Goal: Task Accomplishment & Management: Complete application form

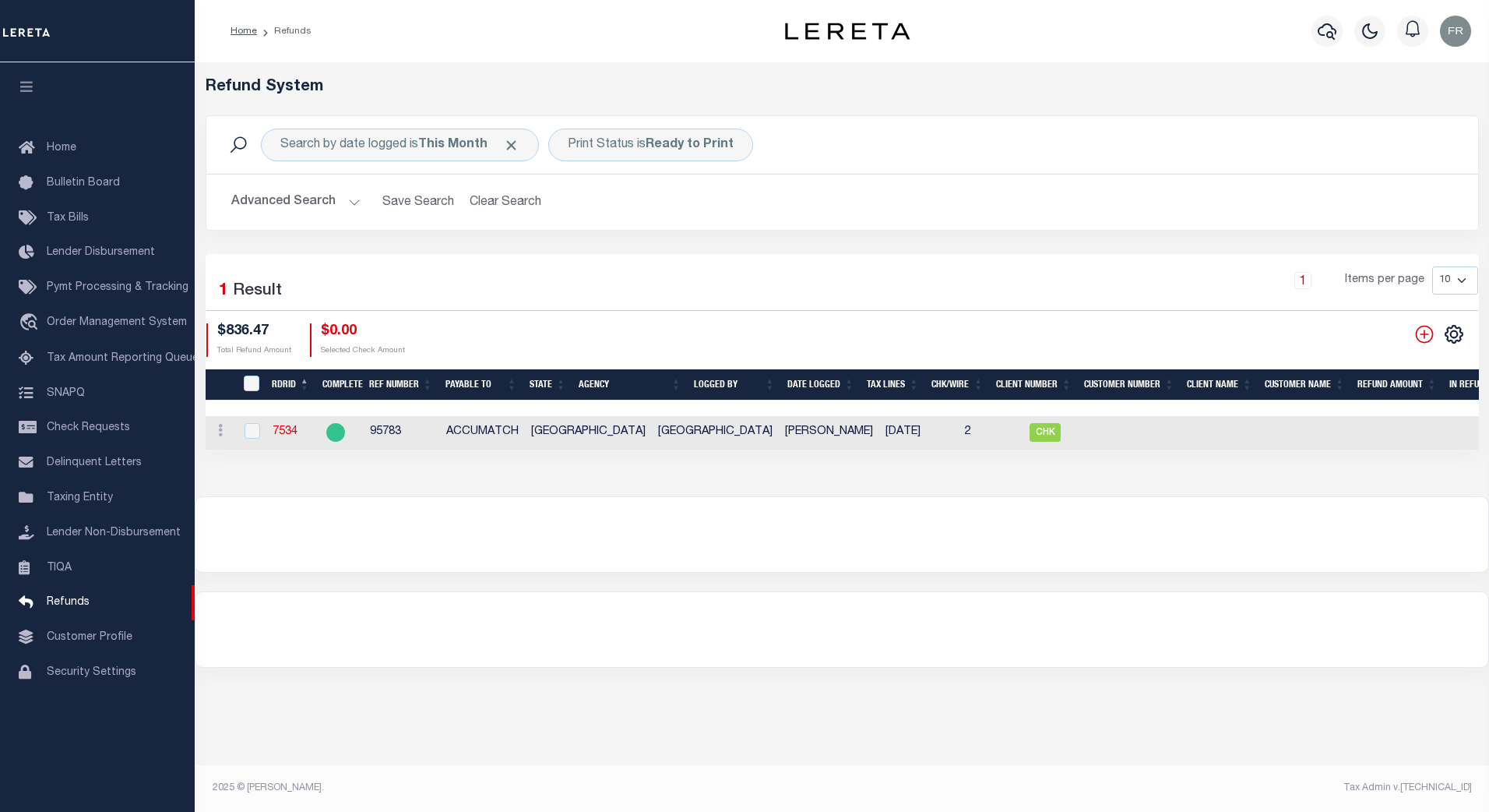
click at [354, 201] on button "Advanced Search" at bounding box center [296, 202] width 129 height 31
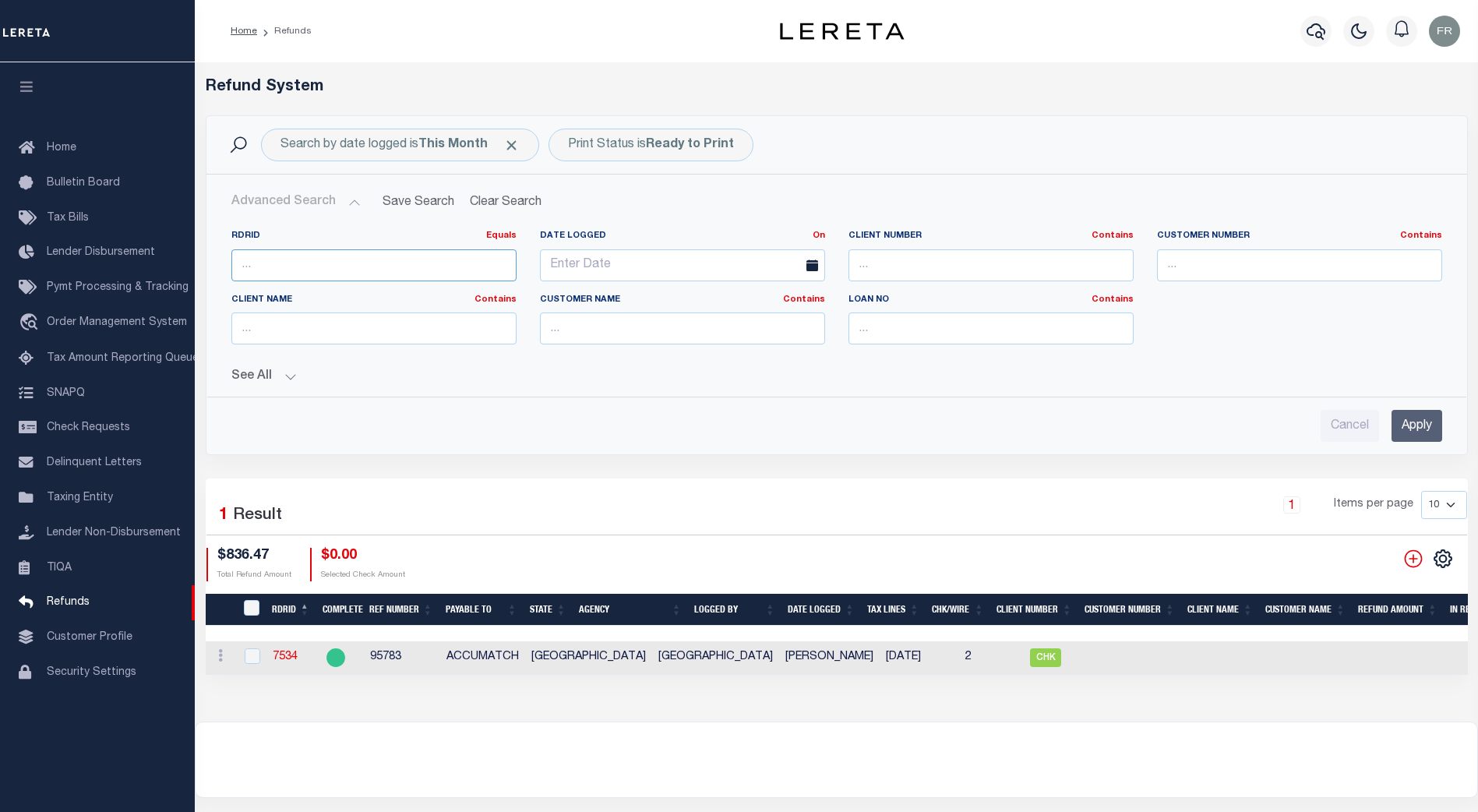
click at [272, 263] on input "number" at bounding box center [374, 265] width 285 height 32
type input "8705"
click at [1415, 427] on input "Apply" at bounding box center [1417, 425] width 51 height 32
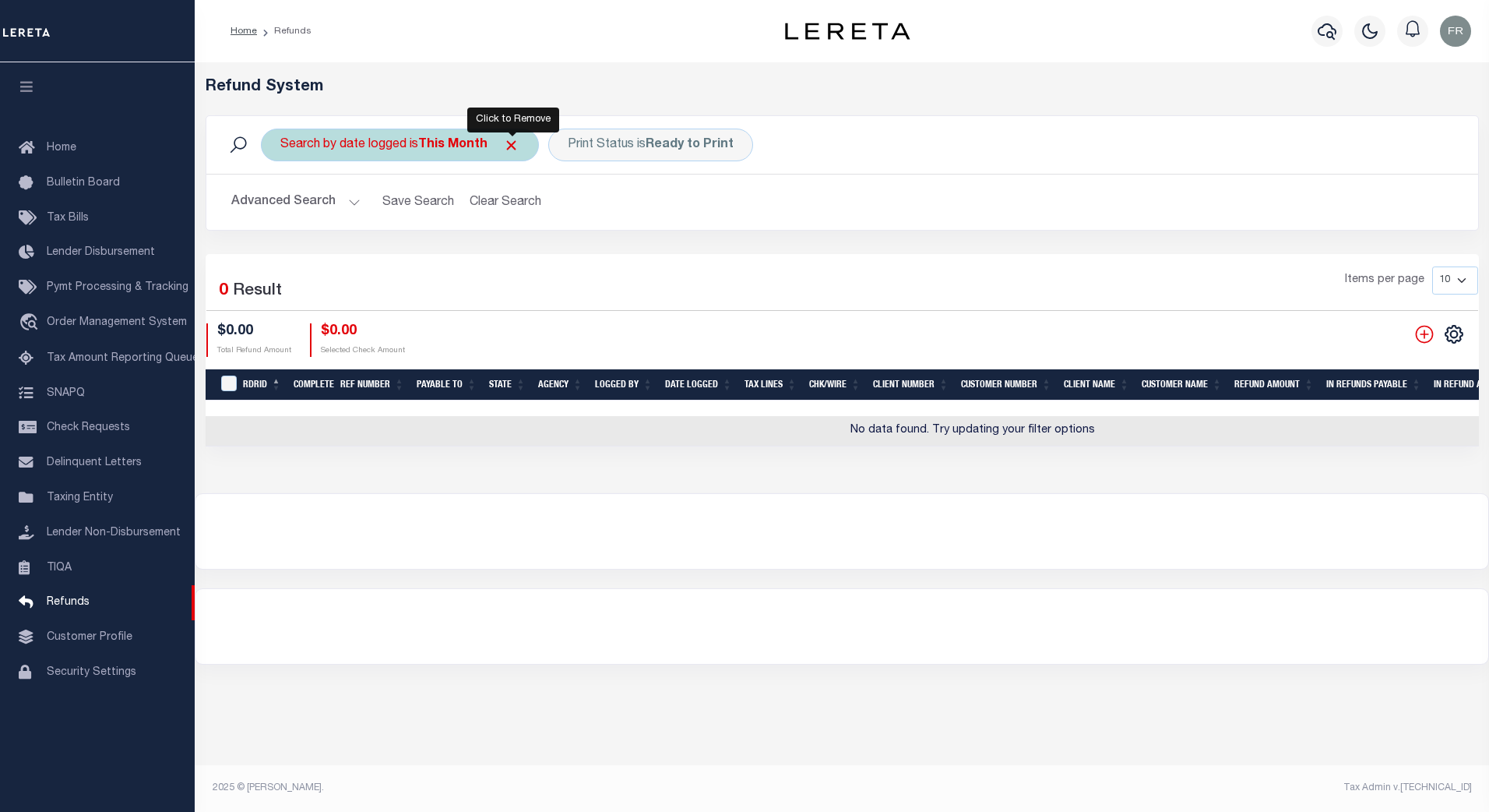
click at [512, 144] on span "Click to Remove" at bounding box center [511, 145] width 17 height 17
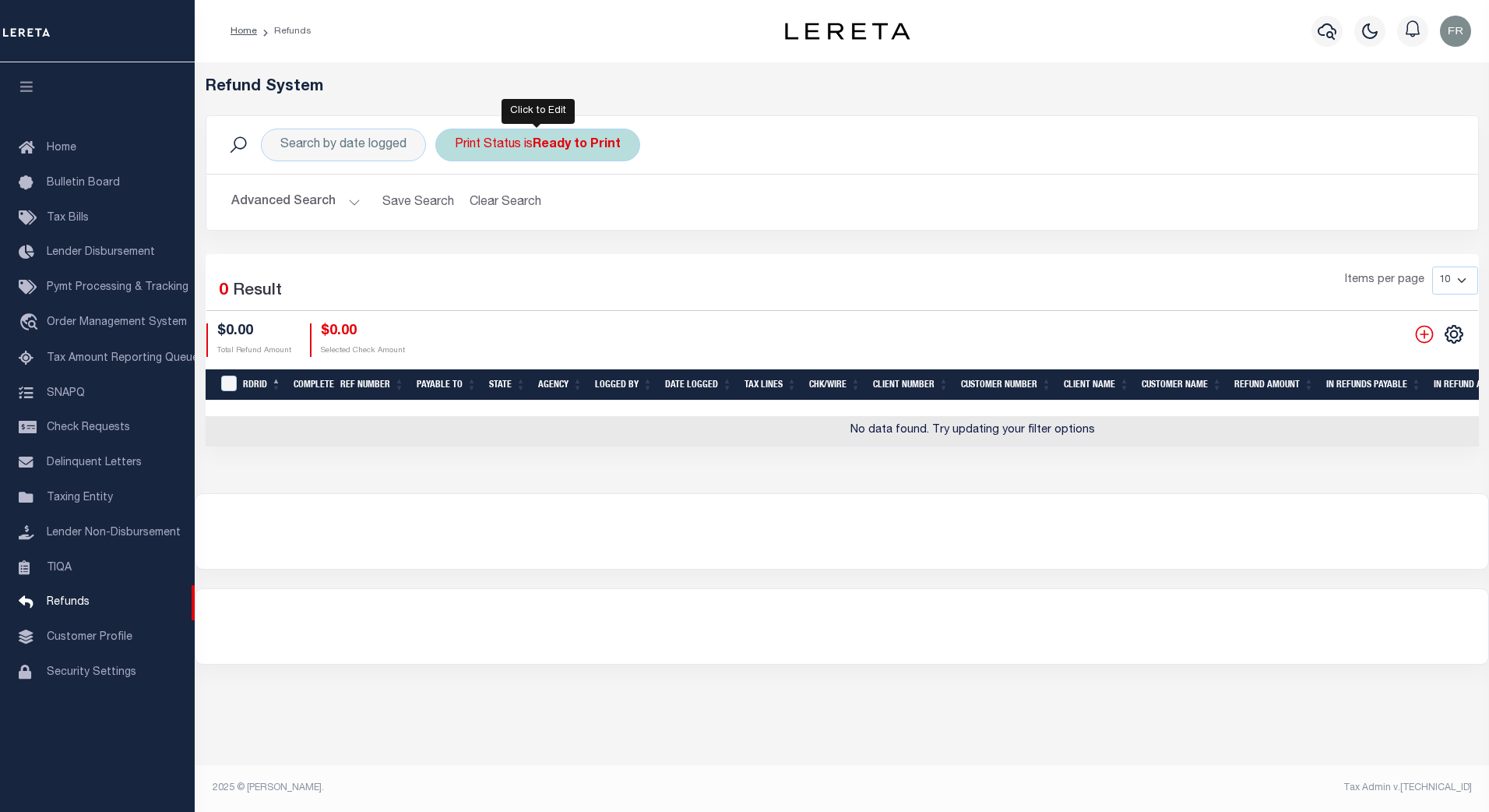
click at [501, 150] on div "Print Status is Ready to Print" at bounding box center [538, 144] width 205 height 32
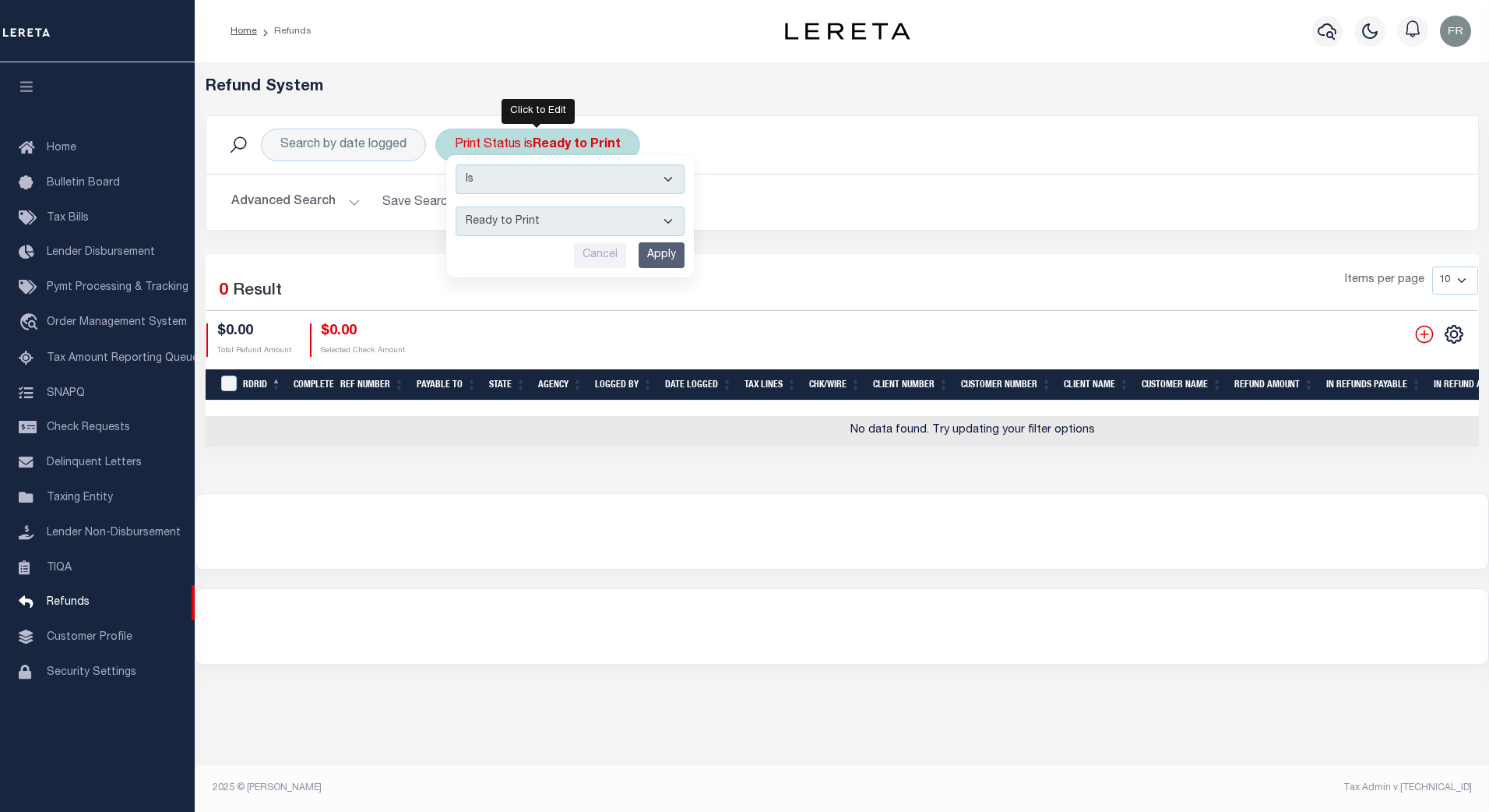
click at [671, 225] on select "--ALL-- Ready to Write Ready to Print Printed" at bounding box center [570, 221] width 229 height 30
select select "All"
click at [456, 206] on select "--ALL-- Ready to Write Ready to Print Printed" at bounding box center [570, 221] width 229 height 30
click at [663, 251] on input "Apply" at bounding box center [661, 254] width 46 height 26
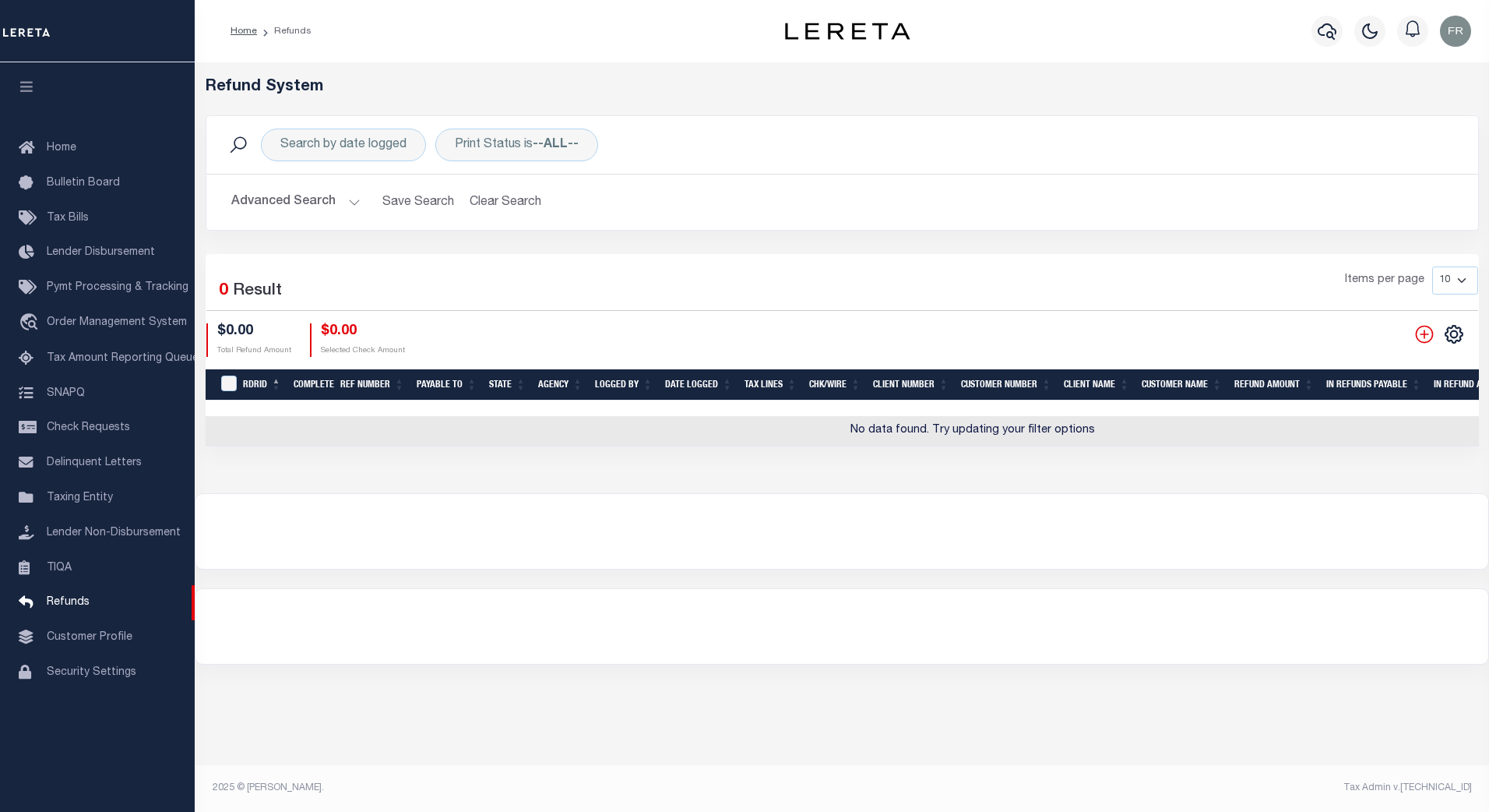
click at [350, 202] on button "Advanced Search" at bounding box center [296, 202] width 129 height 31
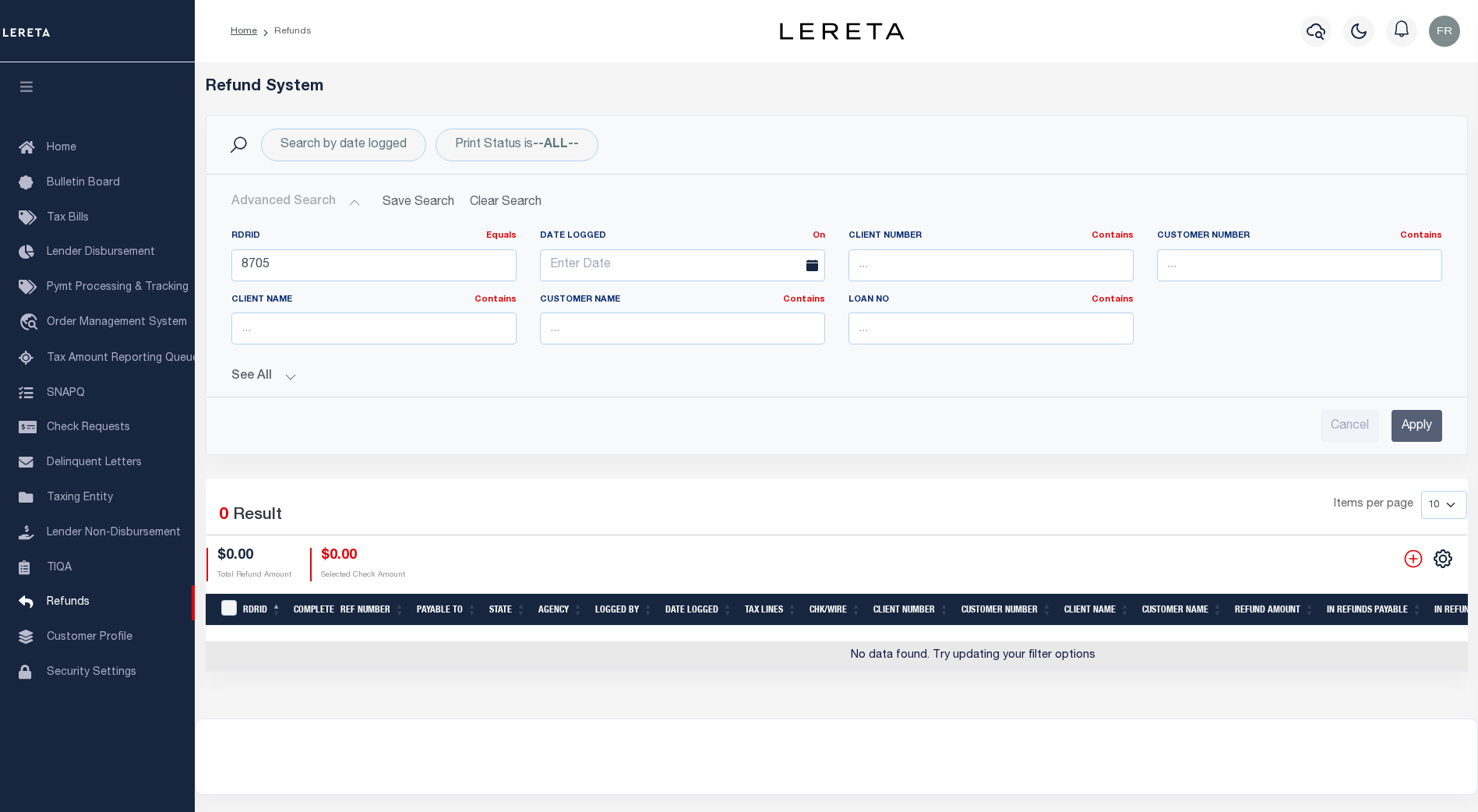
click at [1422, 419] on input "Apply" at bounding box center [1417, 425] width 51 height 32
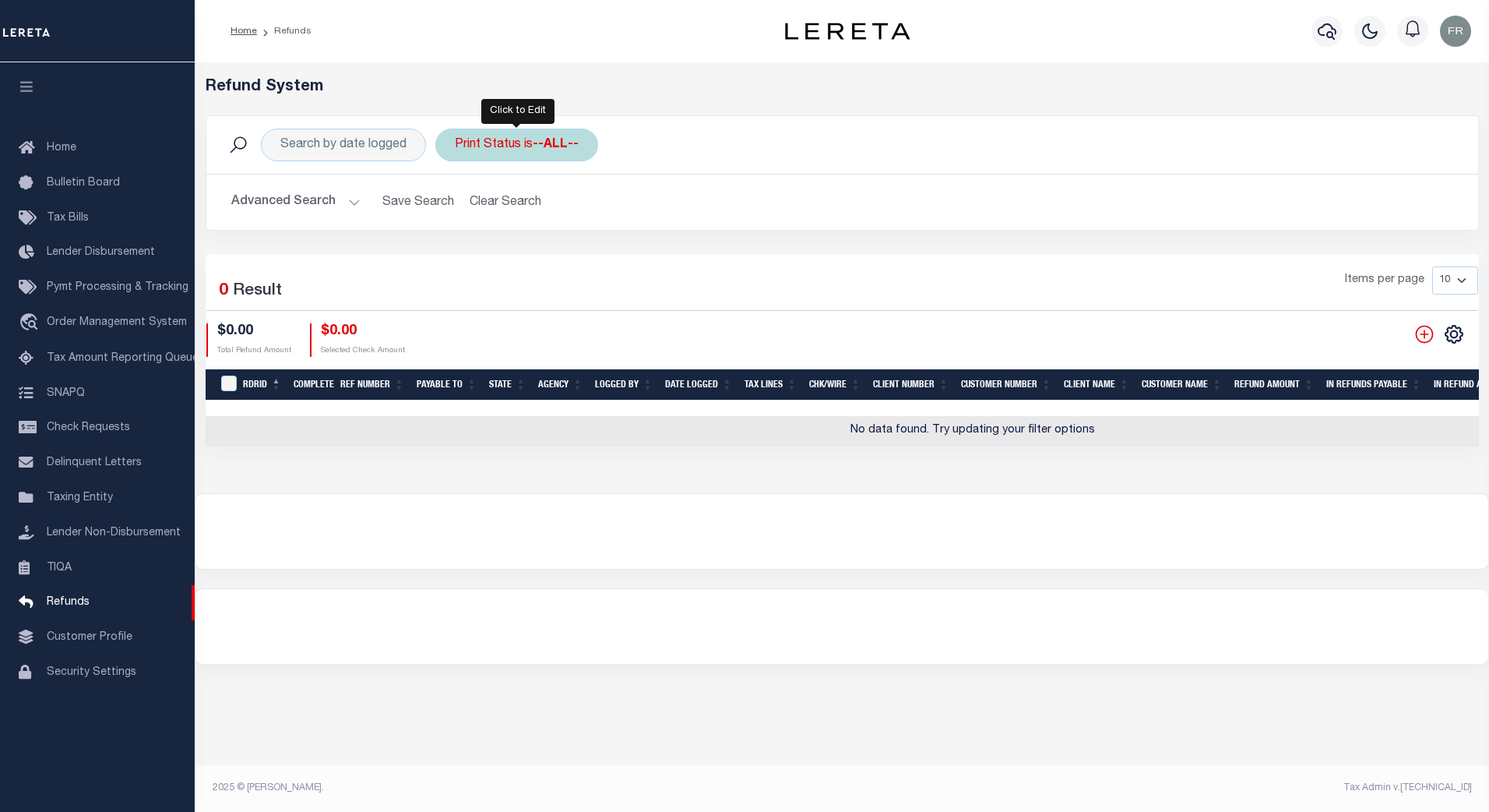
click at [518, 149] on div "Print Status is --ALL--" at bounding box center [517, 144] width 162 height 32
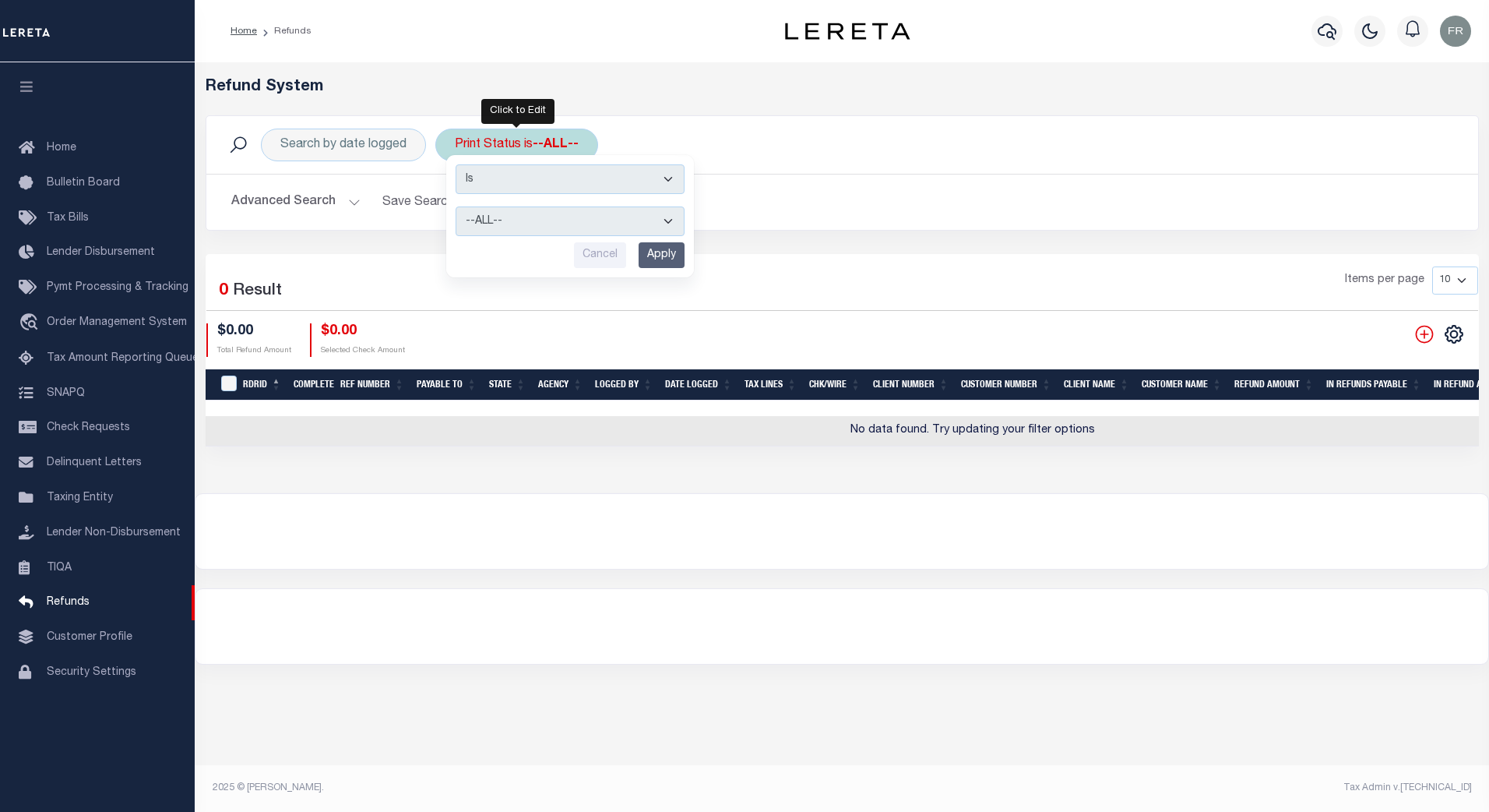
click at [667, 220] on select "--ALL-- Ready to Write Ready to Print Printed" at bounding box center [570, 221] width 229 height 30
click at [673, 184] on select "Is Contains" at bounding box center [570, 179] width 229 height 30
click at [682, 176] on select "Is Contains" at bounding box center [570, 179] width 229 height 30
click at [665, 220] on select "--ALL-- Ready to Write Ready to Print Printed" at bounding box center [570, 221] width 229 height 30
select select "Ready to Write"
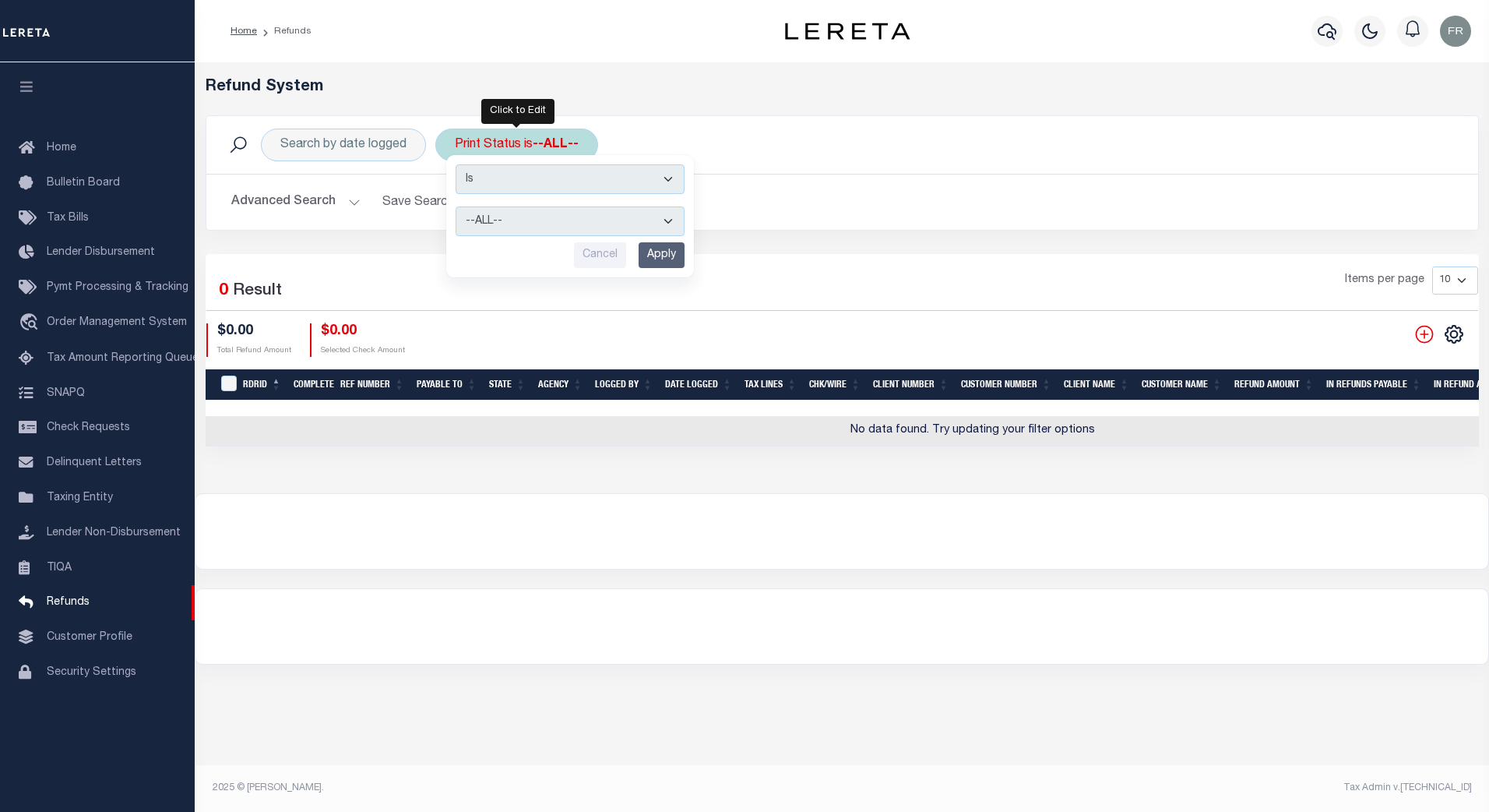
click at [456, 206] on select "--ALL-- Ready to Write Ready to Print Printed" at bounding box center [570, 221] width 229 height 30
click at [680, 254] on input "Apply" at bounding box center [661, 254] width 46 height 26
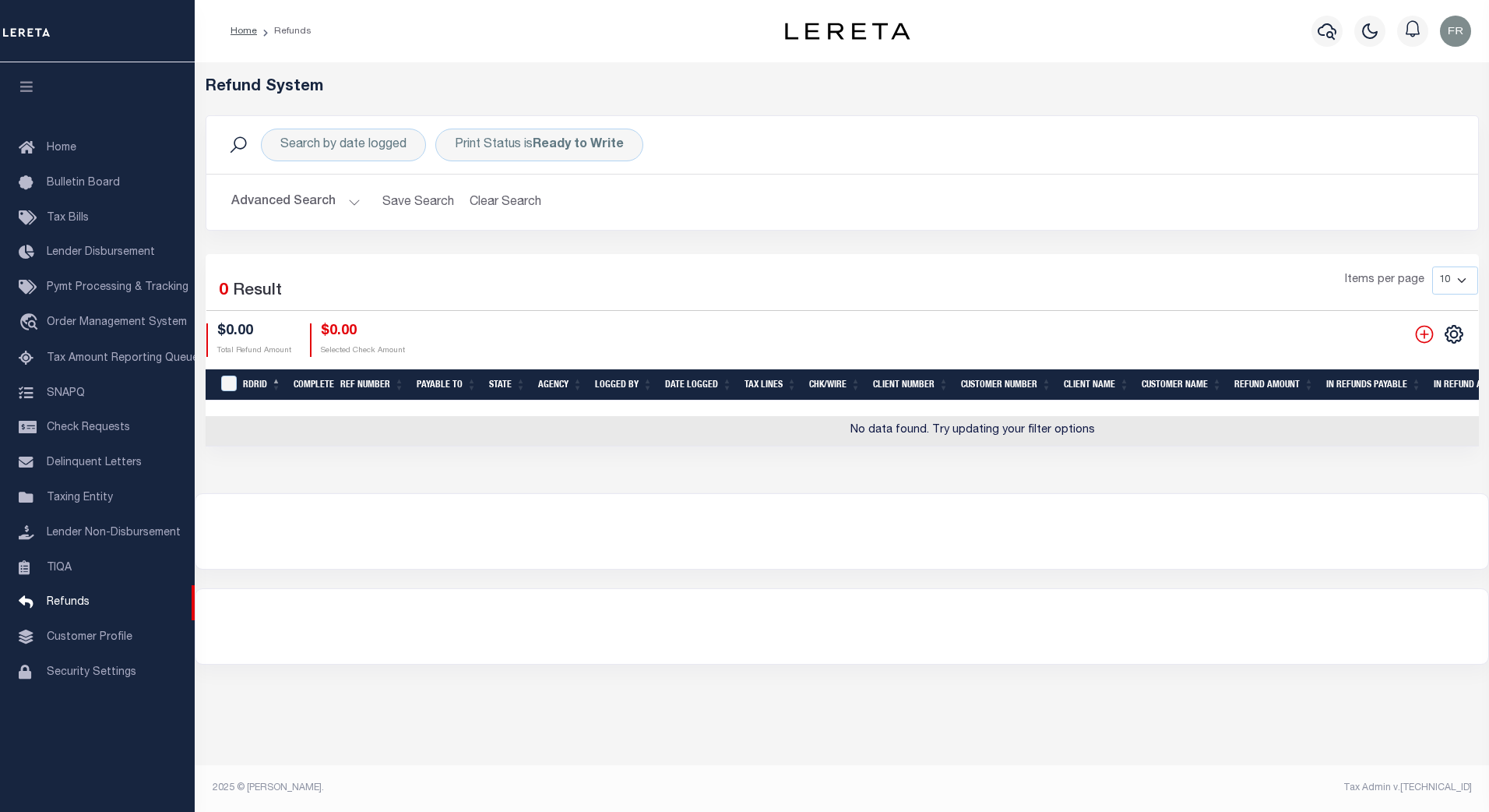
click at [344, 206] on button "Advanced Search" at bounding box center [296, 202] width 129 height 31
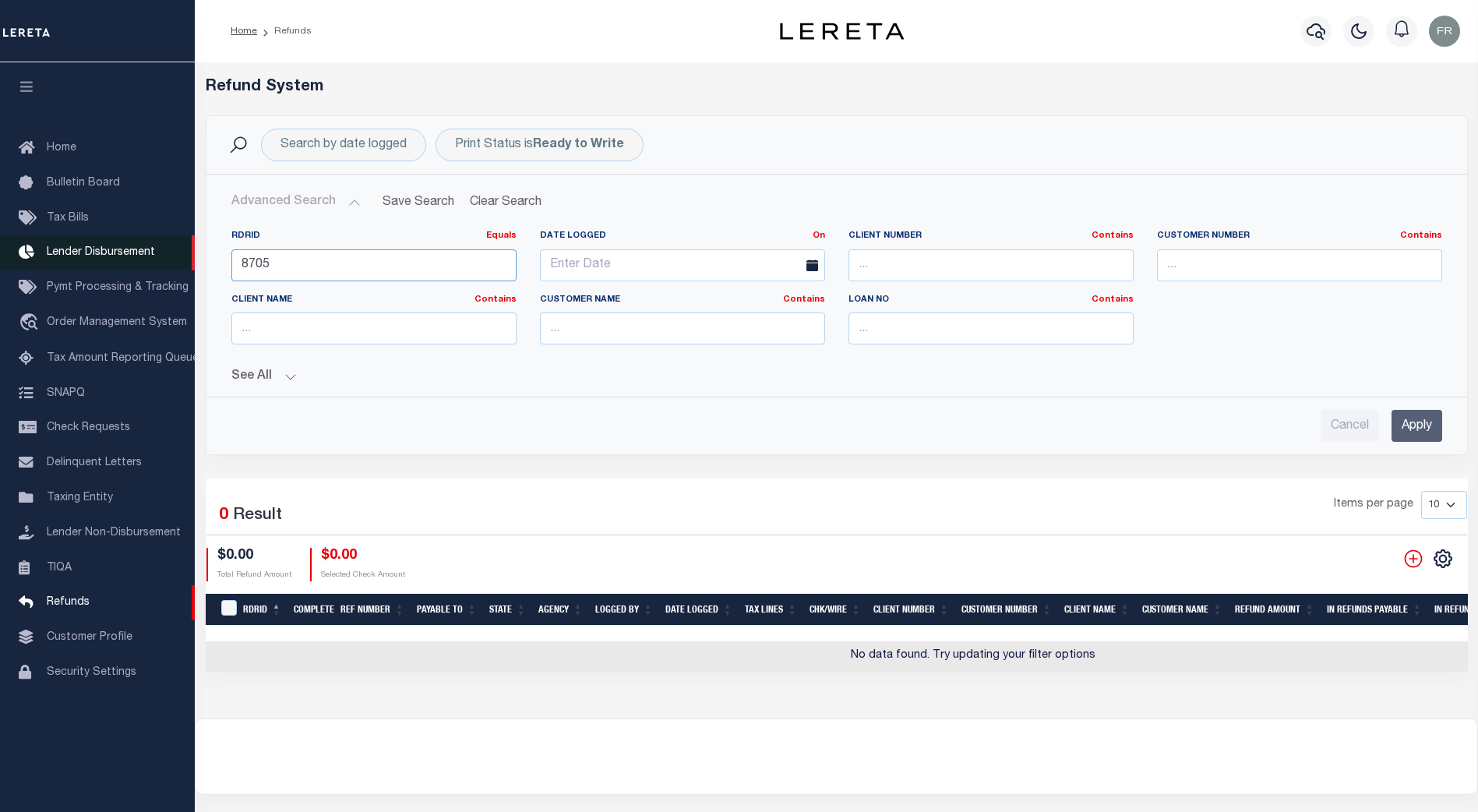
drag, startPoint x: 294, startPoint y: 259, endPoint x: 193, endPoint y: 261, distance: 101.0
click at [193, 261] on div "Home Refunds" at bounding box center [739, 454] width 1478 height 908
click at [1413, 428] on input "Apply" at bounding box center [1417, 425] width 51 height 32
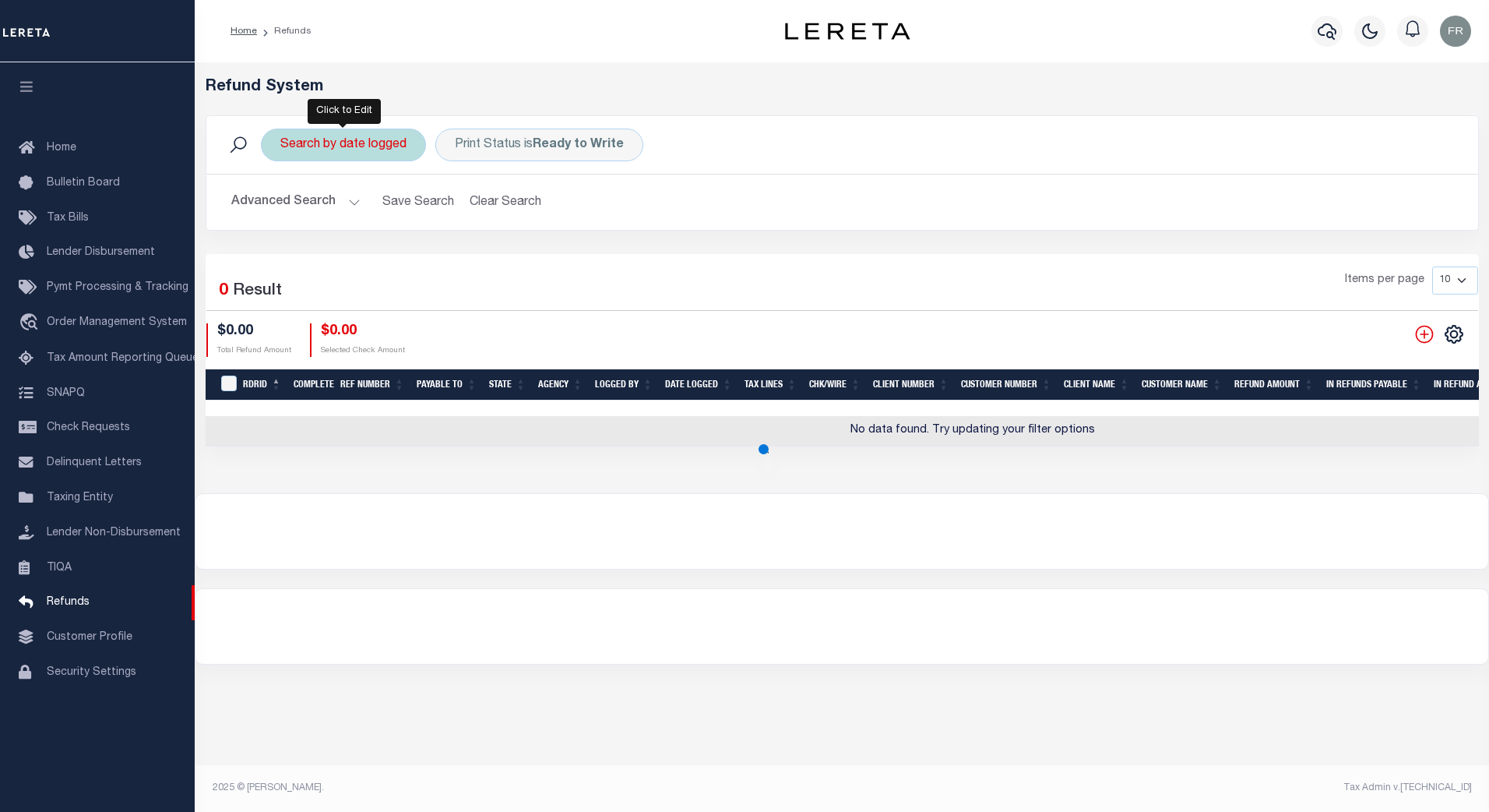
click at [385, 149] on div "Search by date logged" at bounding box center [343, 144] width 165 height 32
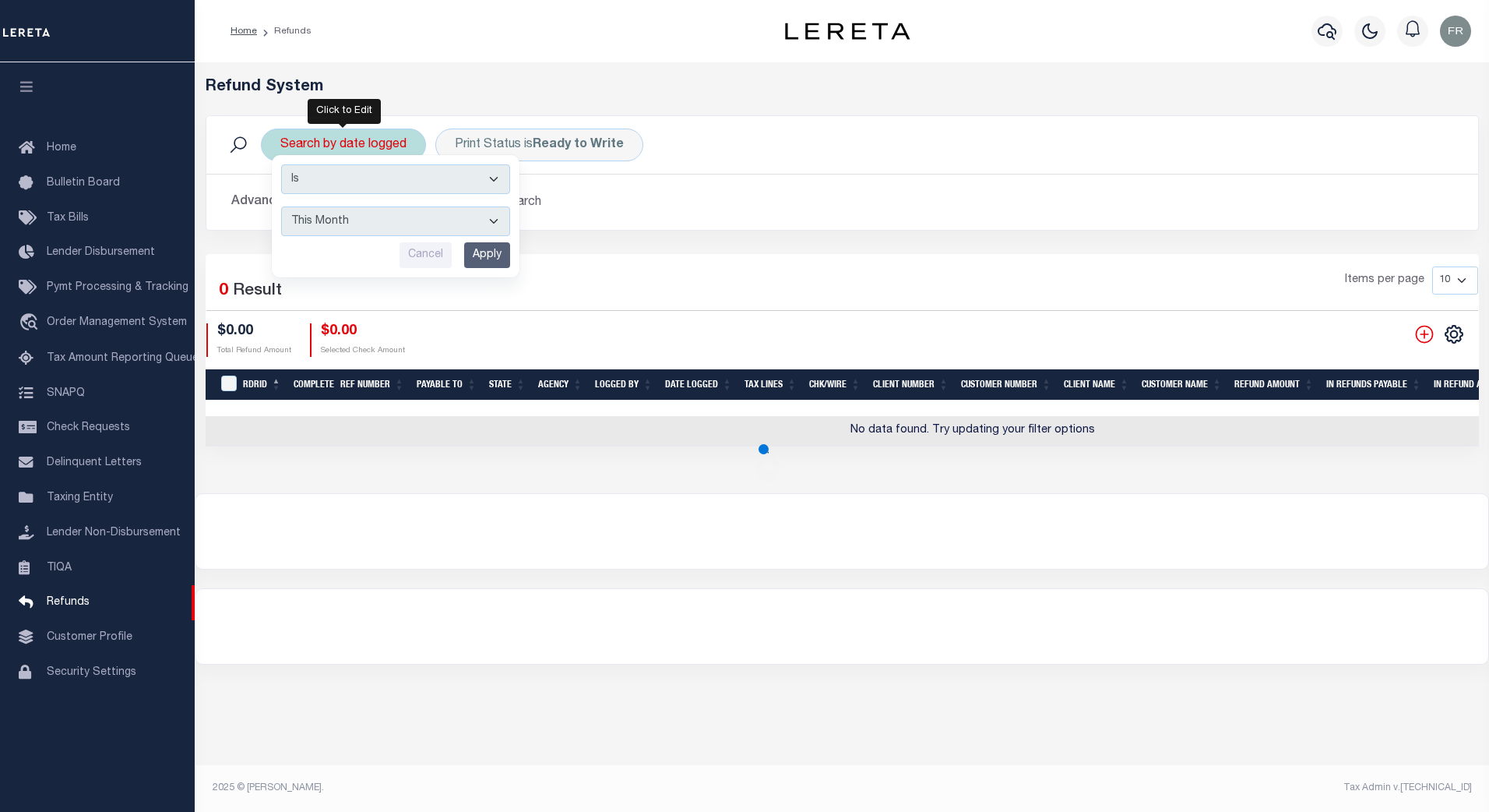
click at [500, 221] on select "This Month Last Month Last Three Months This Year Last Year" at bounding box center [395, 221] width 229 height 30
select select "Last Three Months"
click at [281, 206] on select "This Month Last Month Last Three Months This Year Last Year" at bounding box center [395, 221] width 229 height 30
click at [486, 249] on input "Apply" at bounding box center [486, 254] width 46 height 26
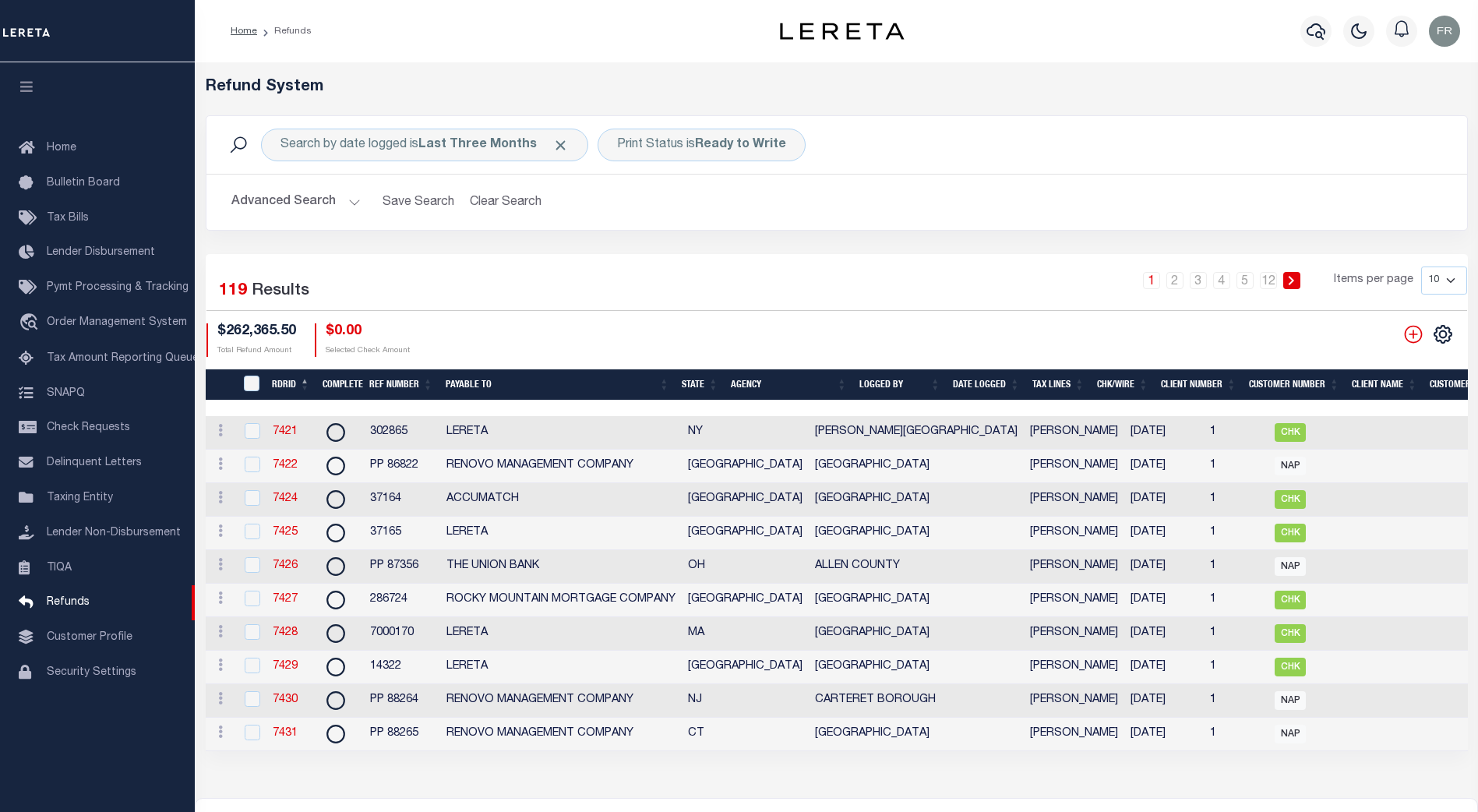
click at [347, 197] on button "Advanced Search" at bounding box center [296, 202] width 129 height 31
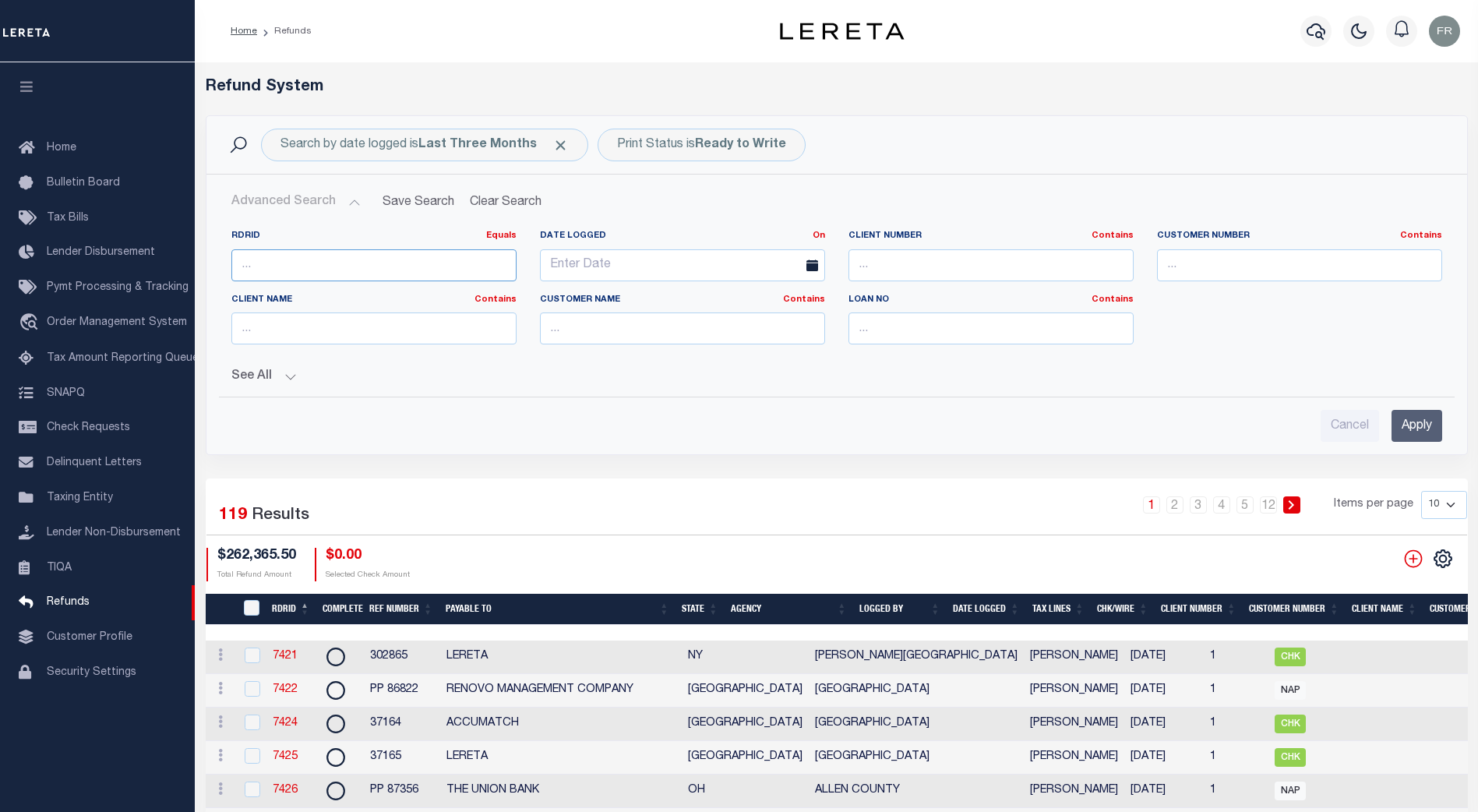
click at [279, 268] on input "number" at bounding box center [374, 265] width 285 height 32
type input "8705"
click at [1422, 428] on input "Apply" at bounding box center [1417, 425] width 51 height 32
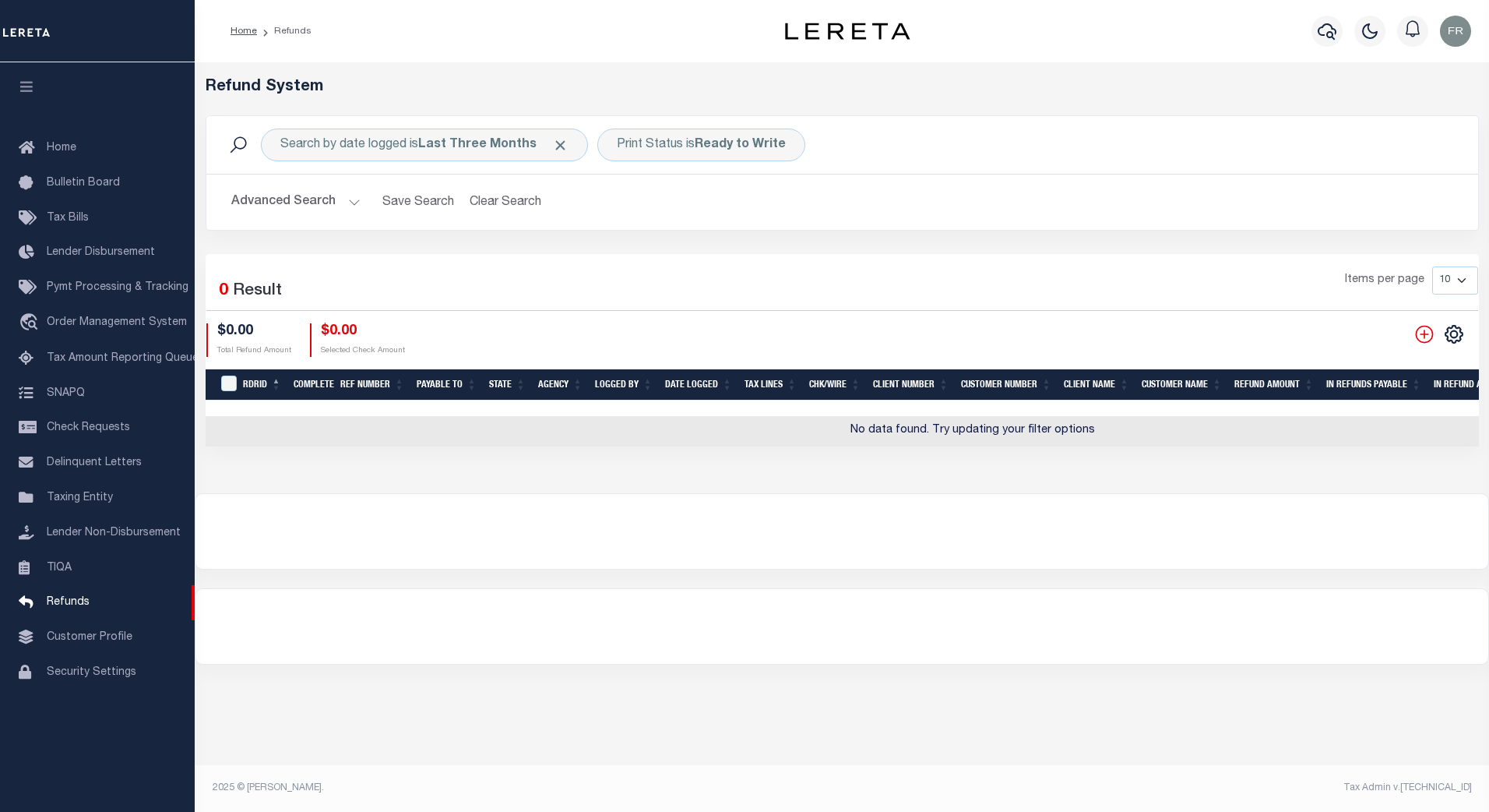
click at [349, 201] on button "Advanced Search" at bounding box center [296, 202] width 129 height 31
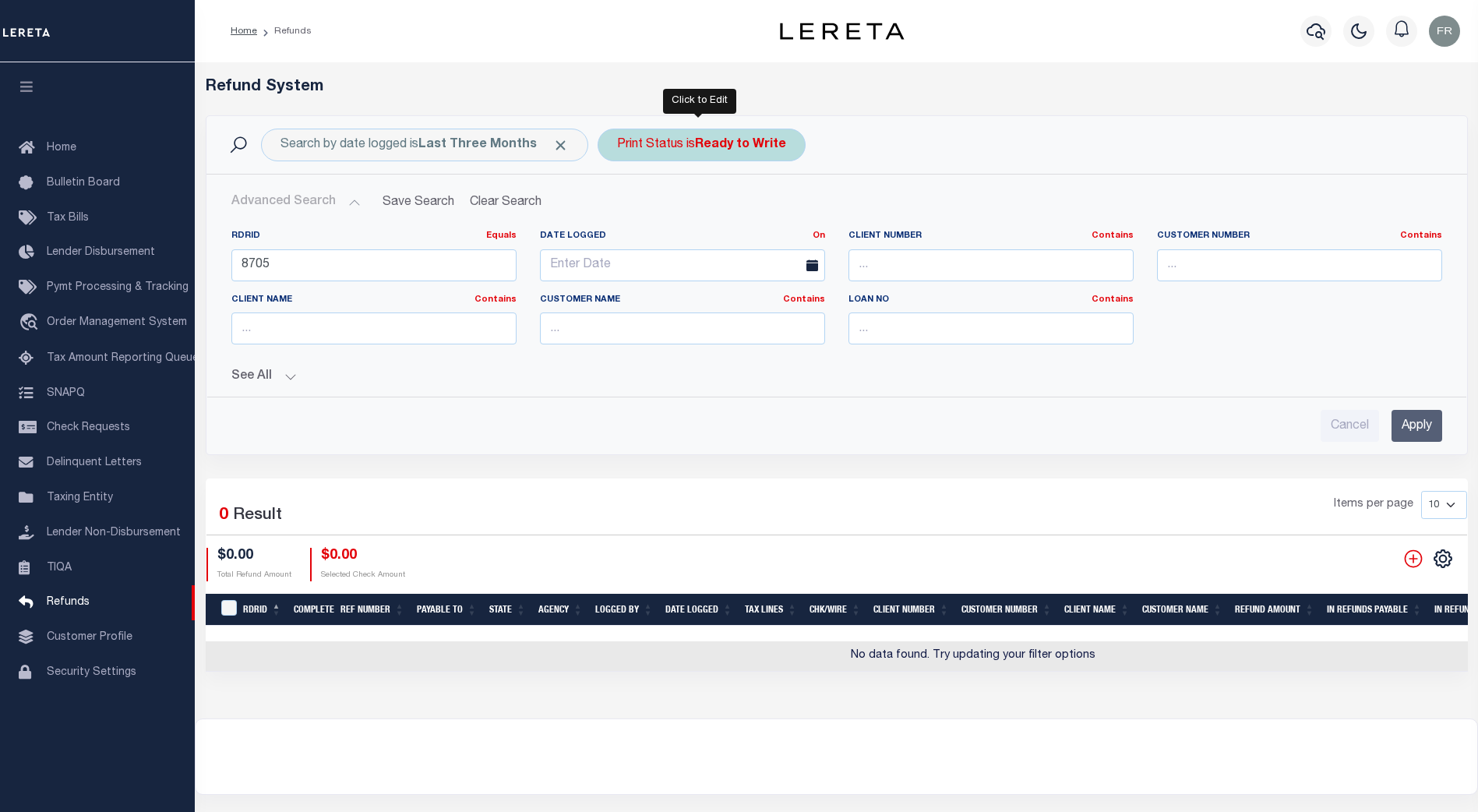
click at [719, 148] on b "Ready to Write" at bounding box center [741, 144] width 91 height 12
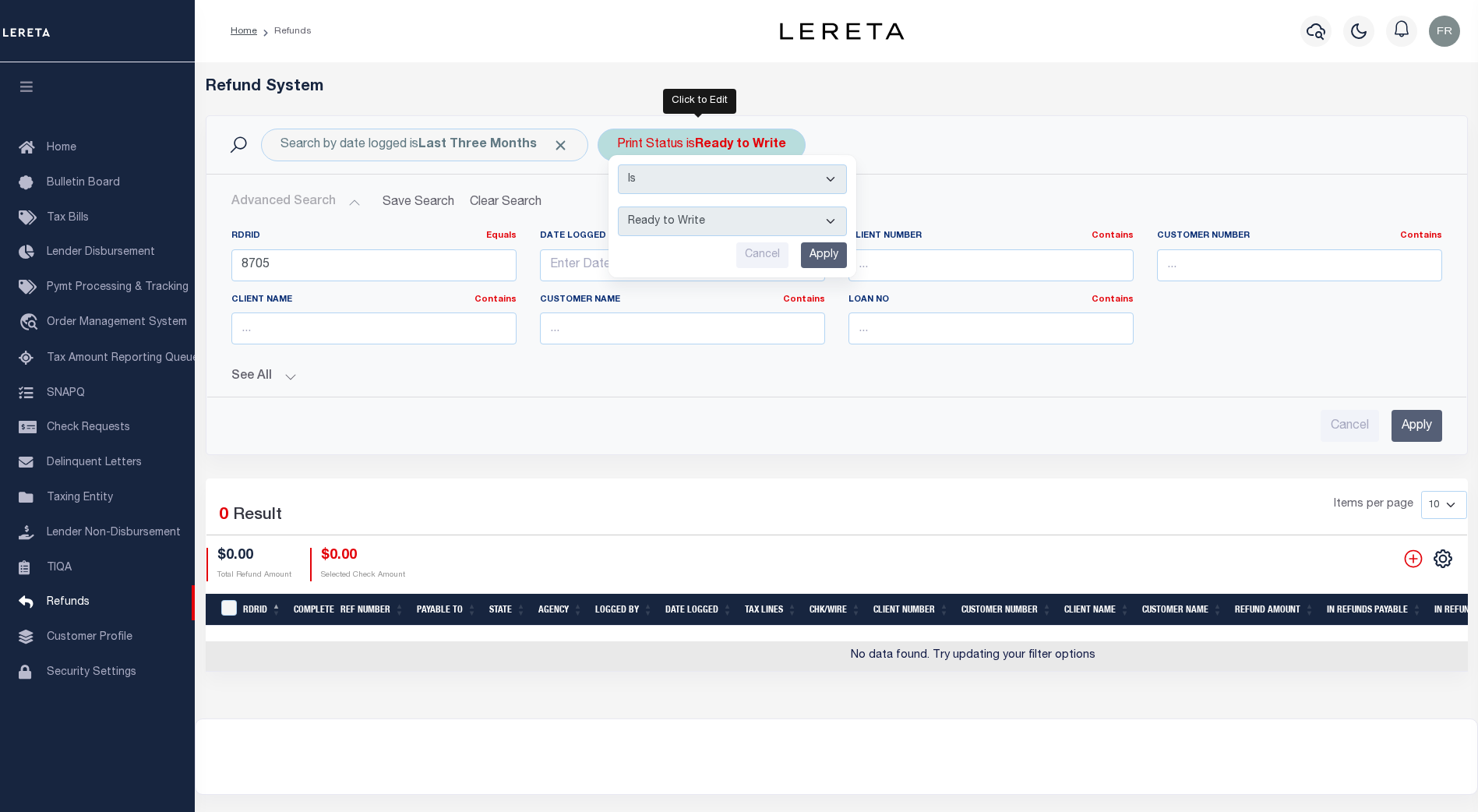
click at [821, 219] on select "--ALL-- Ready to Write Ready to Print Printed" at bounding box center [733, 221] width 229 height 30
select select "Printed"
click at [618, 206] on select "--ALL-- Ready to Write Ready to Print Printed" at bounding box center [733, 221] width 229 height 30
click at [820, 254] on input "Apply" at bounding box center [823, 254] width 46 height 26
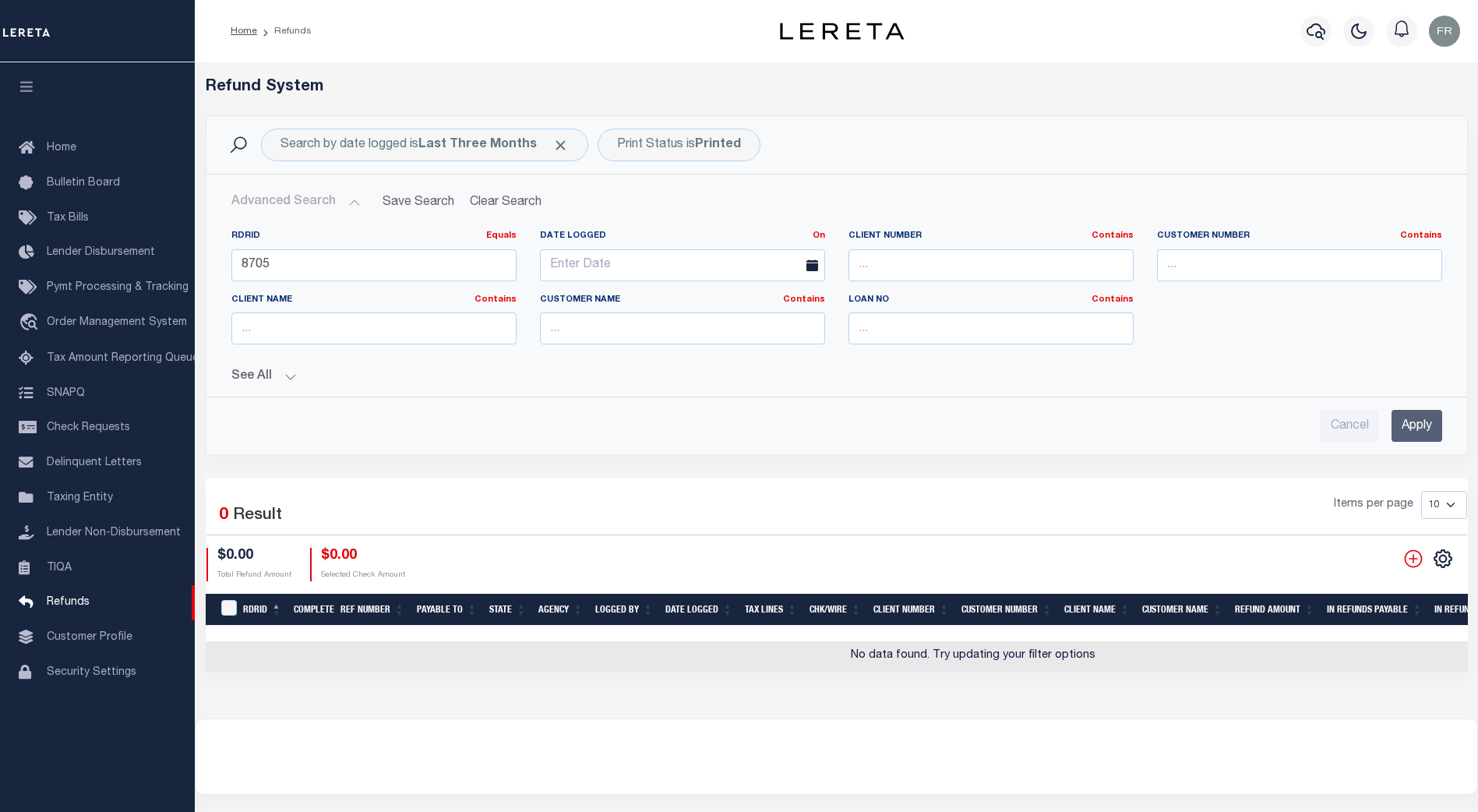
click at [1419, 423] on input "Apply" at bounding box center [1417, 425] width 51 height 32
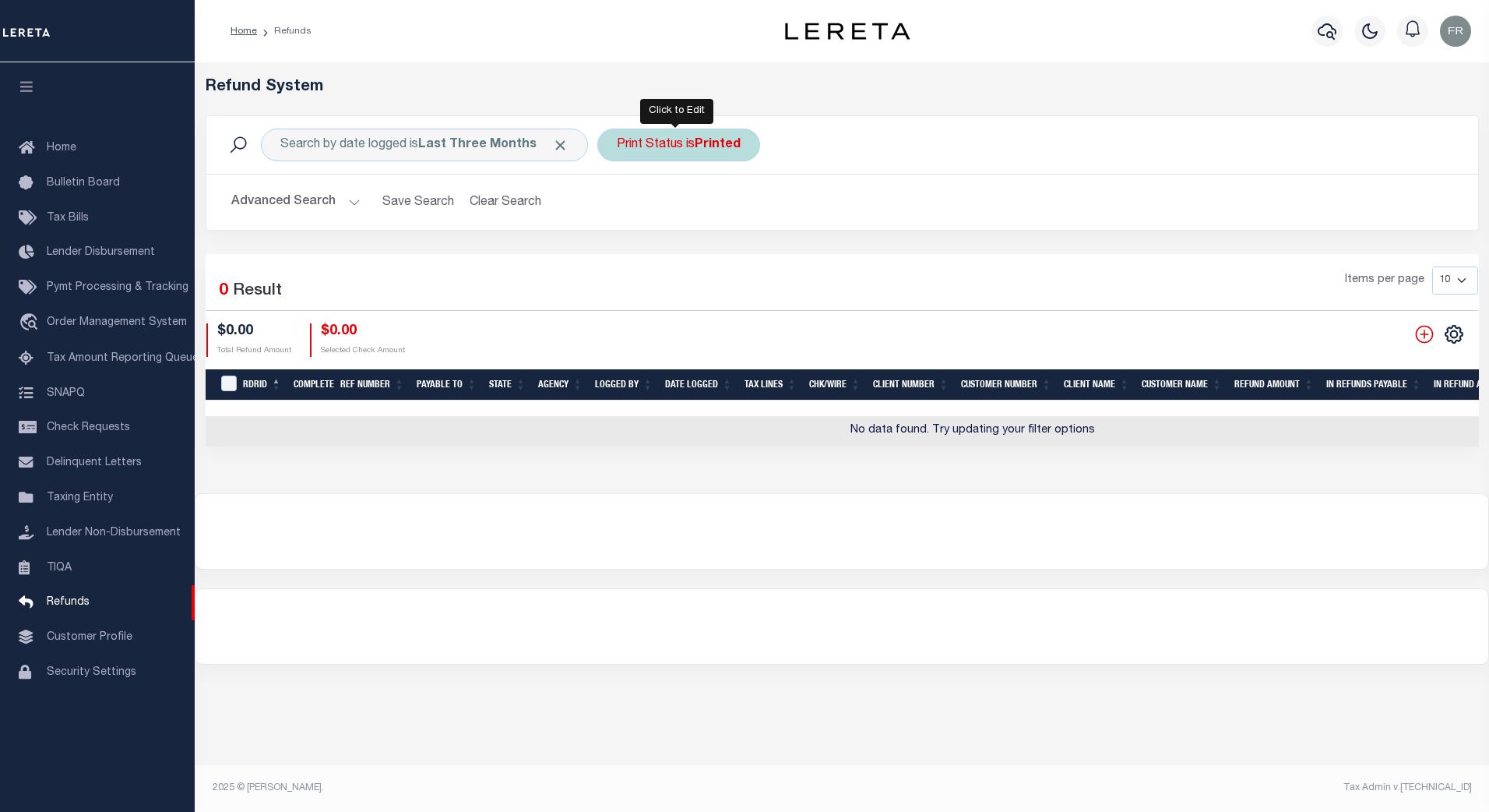
click at [699, 145] on b "Printed" at bounding box center [718, 144] width 46 height 12
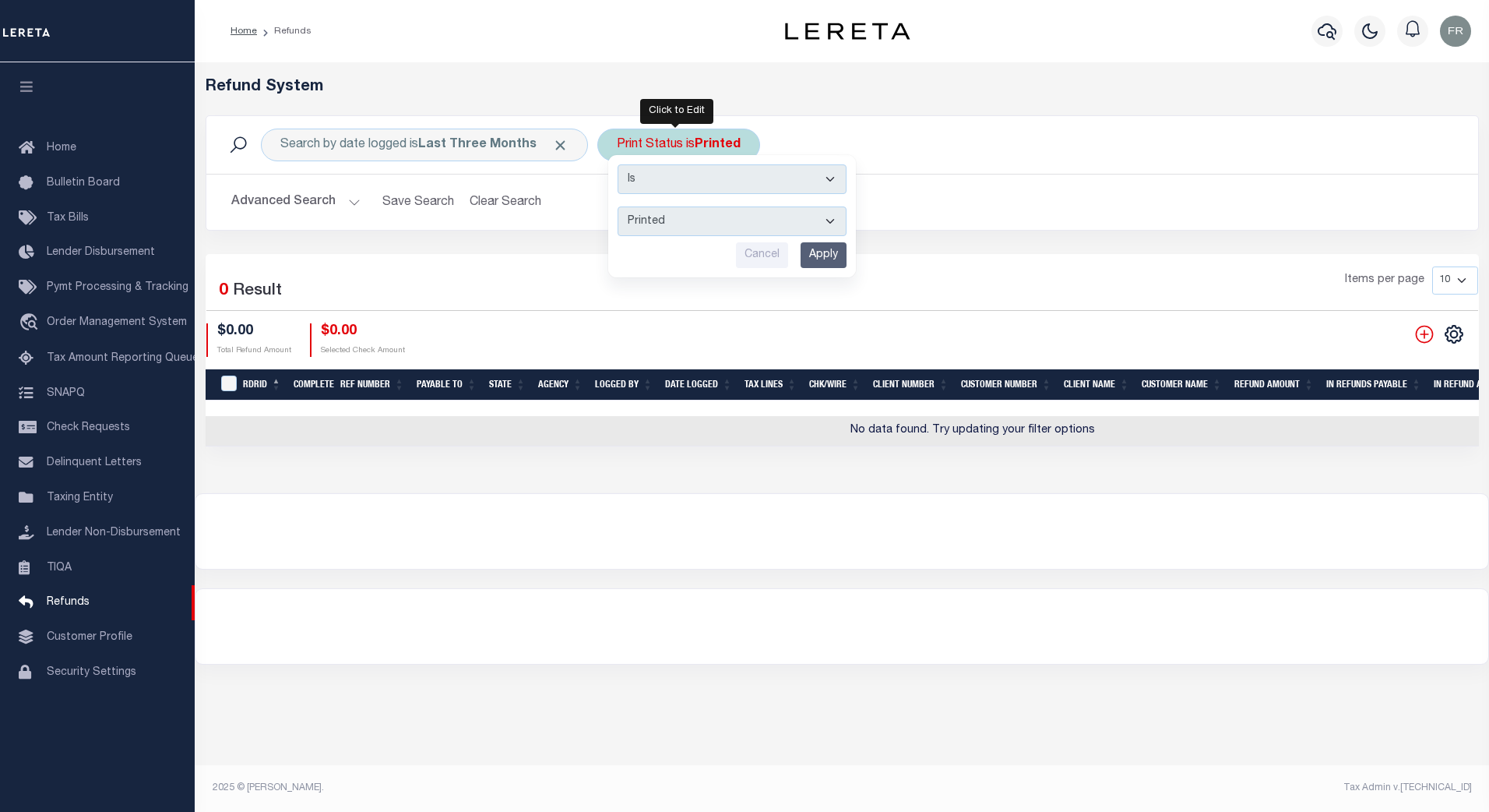
click at [834, 224] on select "--ALL-- Ready to Write Ready to Print Printed" at bounding box center [732, 221] width 229 height 30
select select "All"
click at [618, 206] on select "--ALL-- Ready to Write Ready to Print Printed" at bounding box center [732, 221] width 229 height 30
click at [823, 252] on input "Apply" at bounding box center [823, 254] width 46 height 26
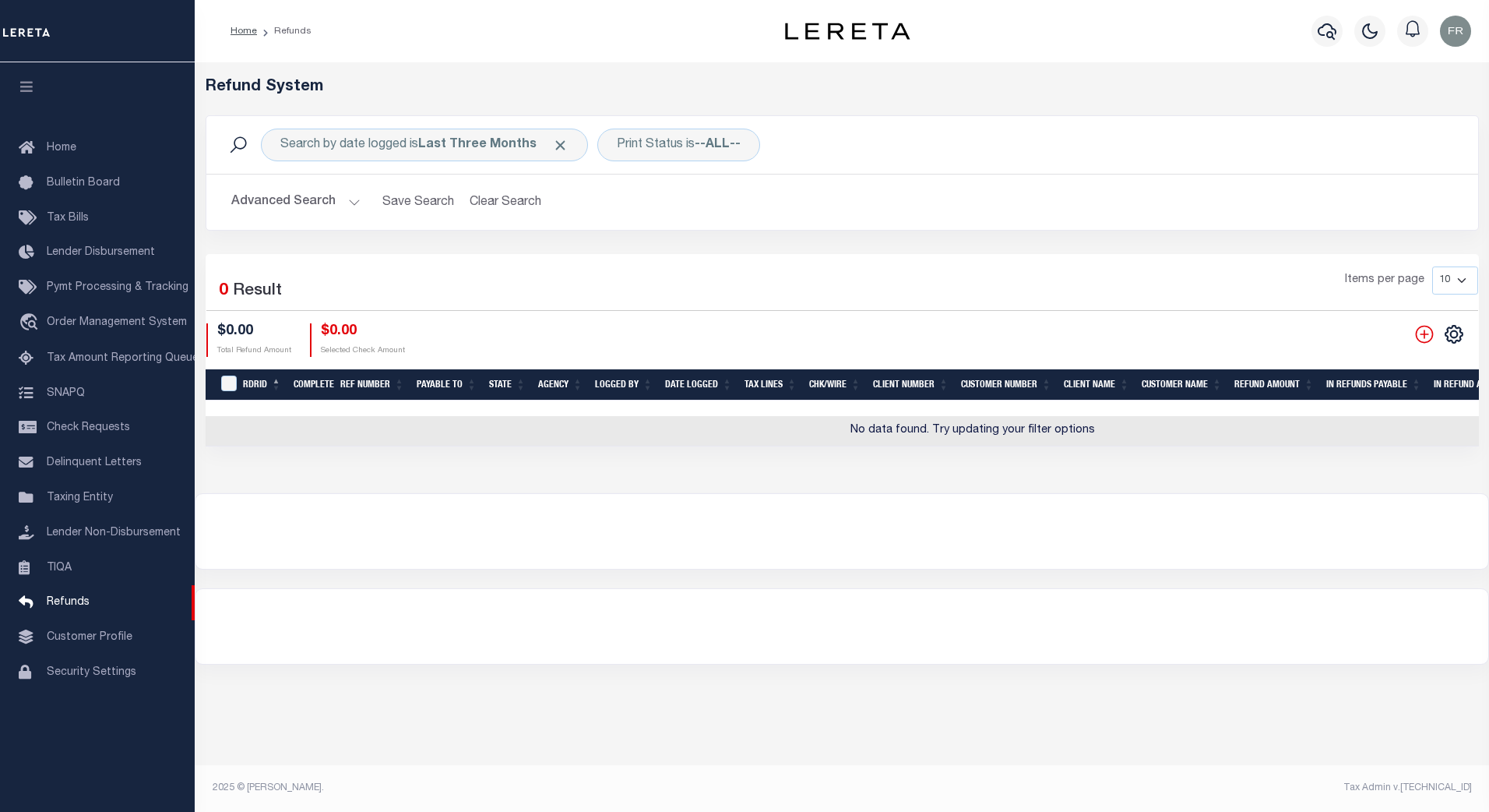
click at [352, 208] on button "Advanced Search" at bounding box center [296, 202] width 129 height 31
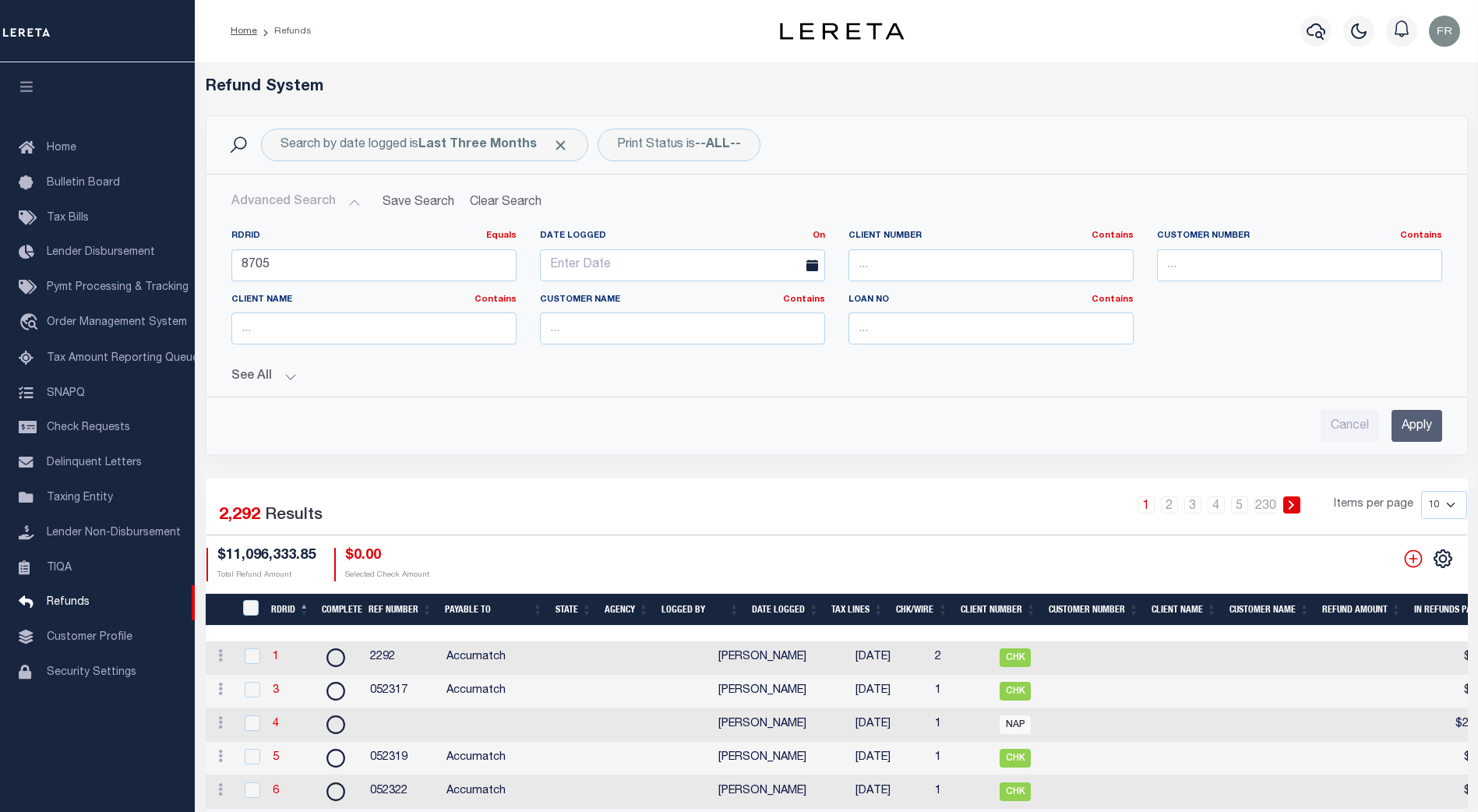
click at [293, 606] on th "RDRID" at bounding box center [290, 609] width 51 height 32
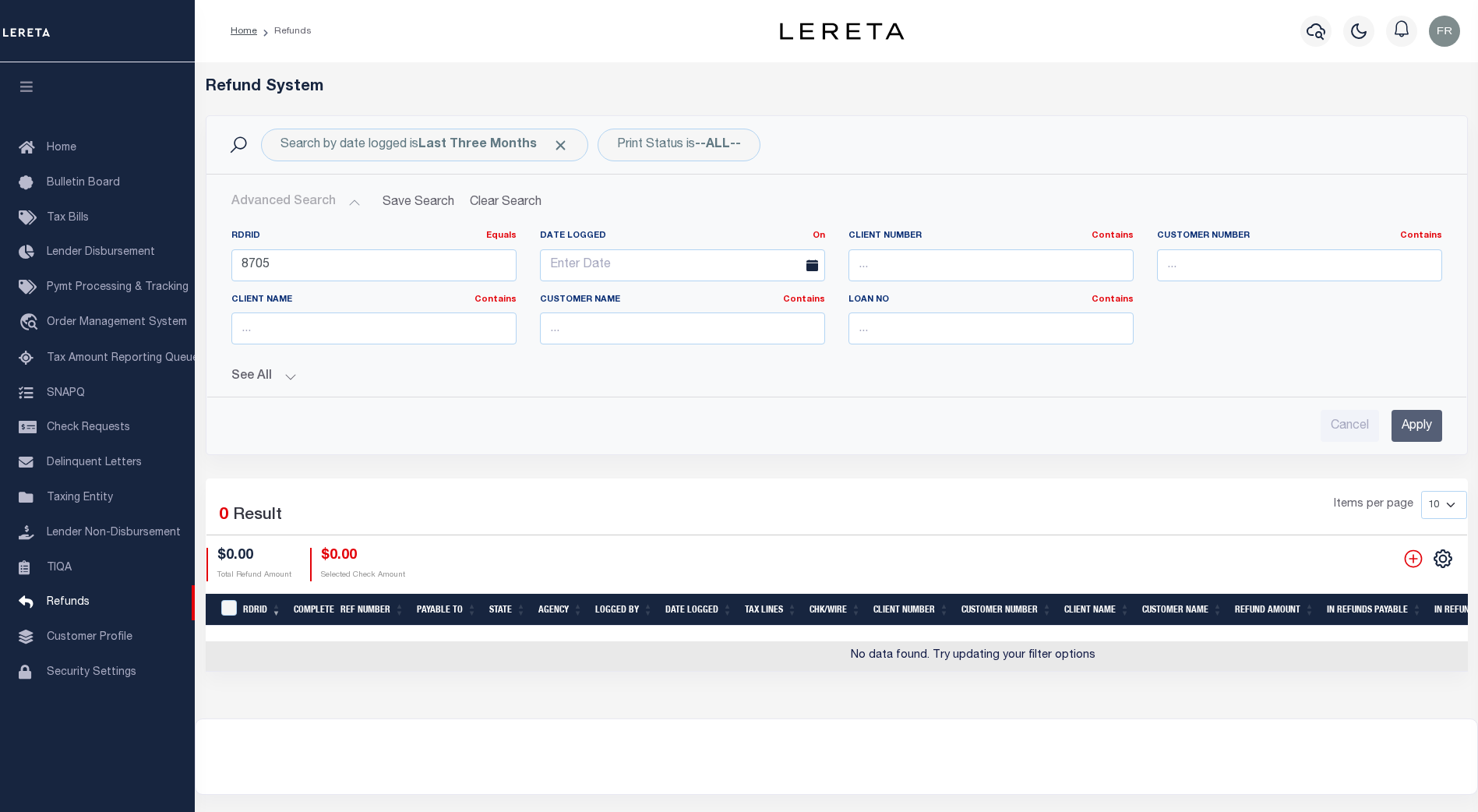
click at [1417, 418] on input "Apply" at bounding box center [1417, 425] width 51 height 32
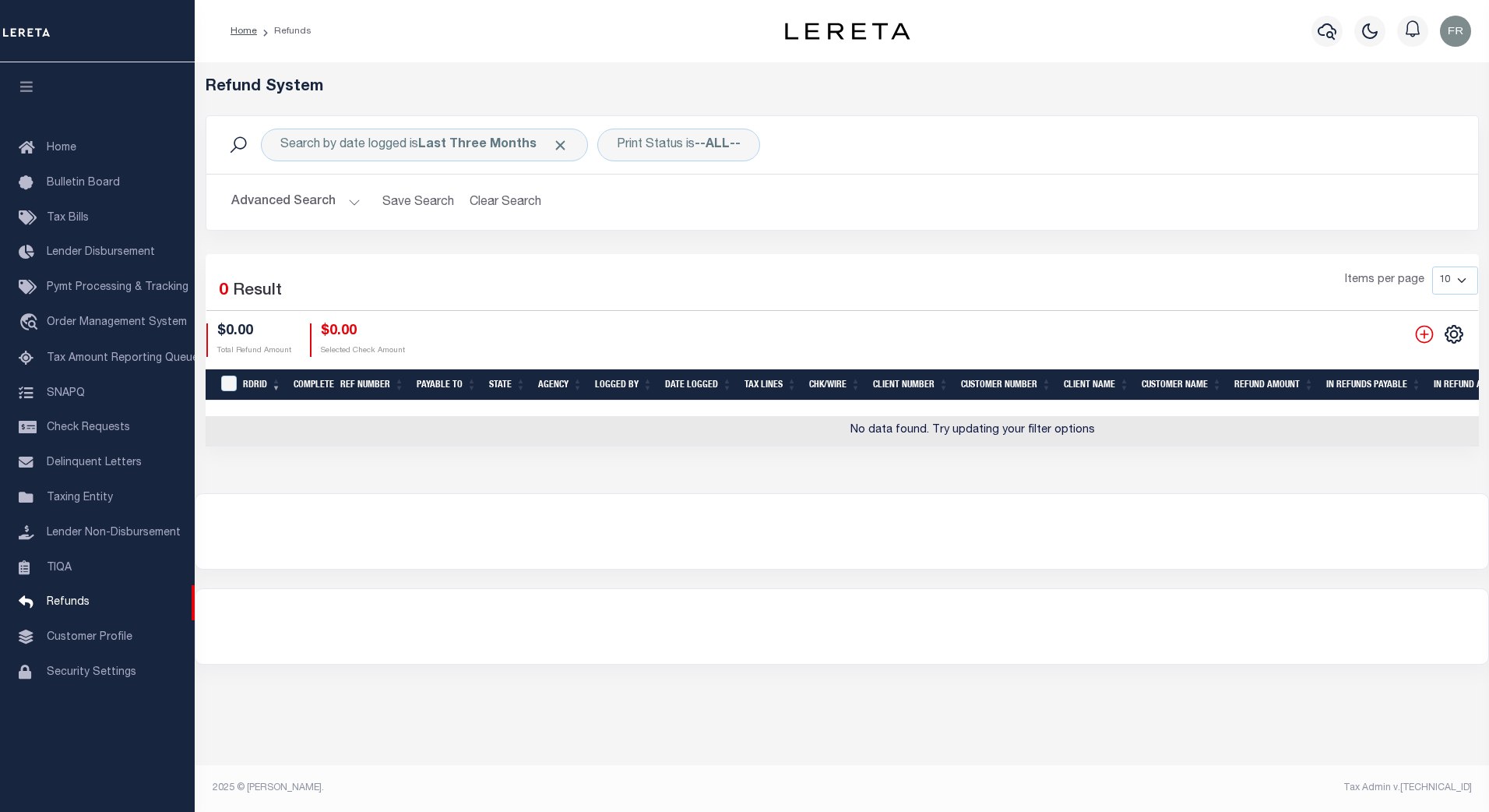
click at [348, 203] on button "Advanced Search" at bounding box center [296, 202] width 129 height 31
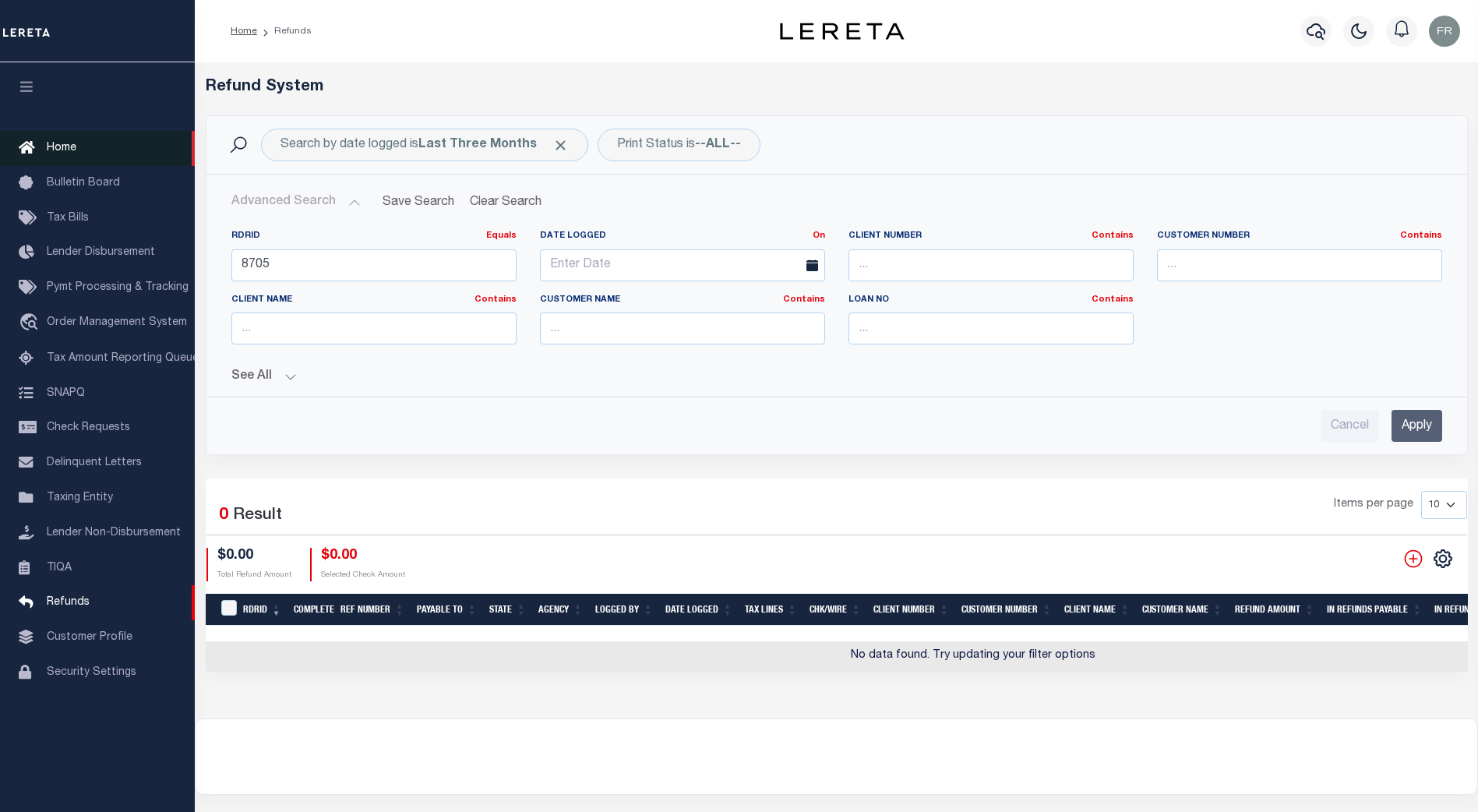
click at [75, 147] on span "Home" at bounding box center [61, 147] width 30 height 11
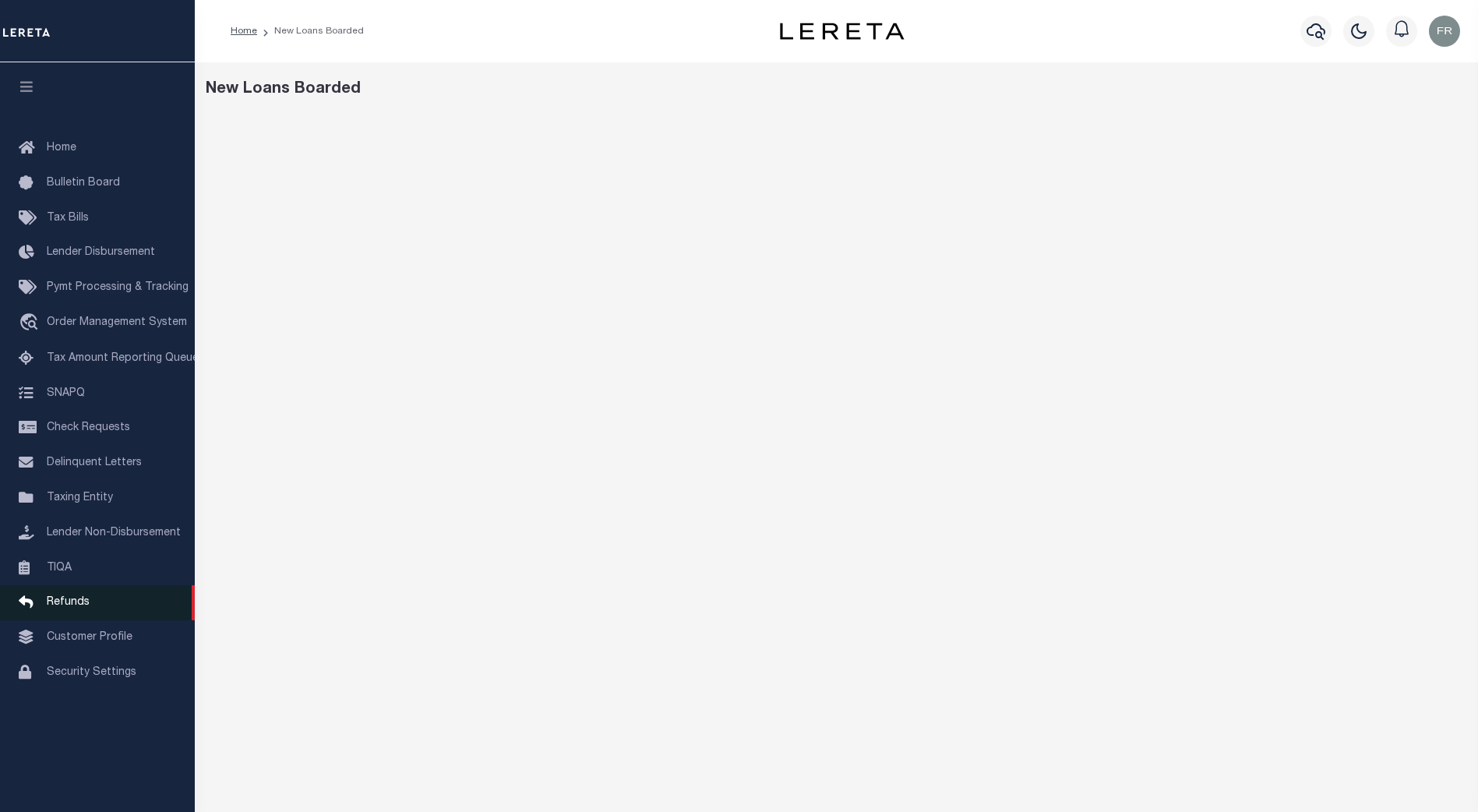
click at [69, 602] on link "Refunds" at bounding box center [97, 602] width 195 height 35
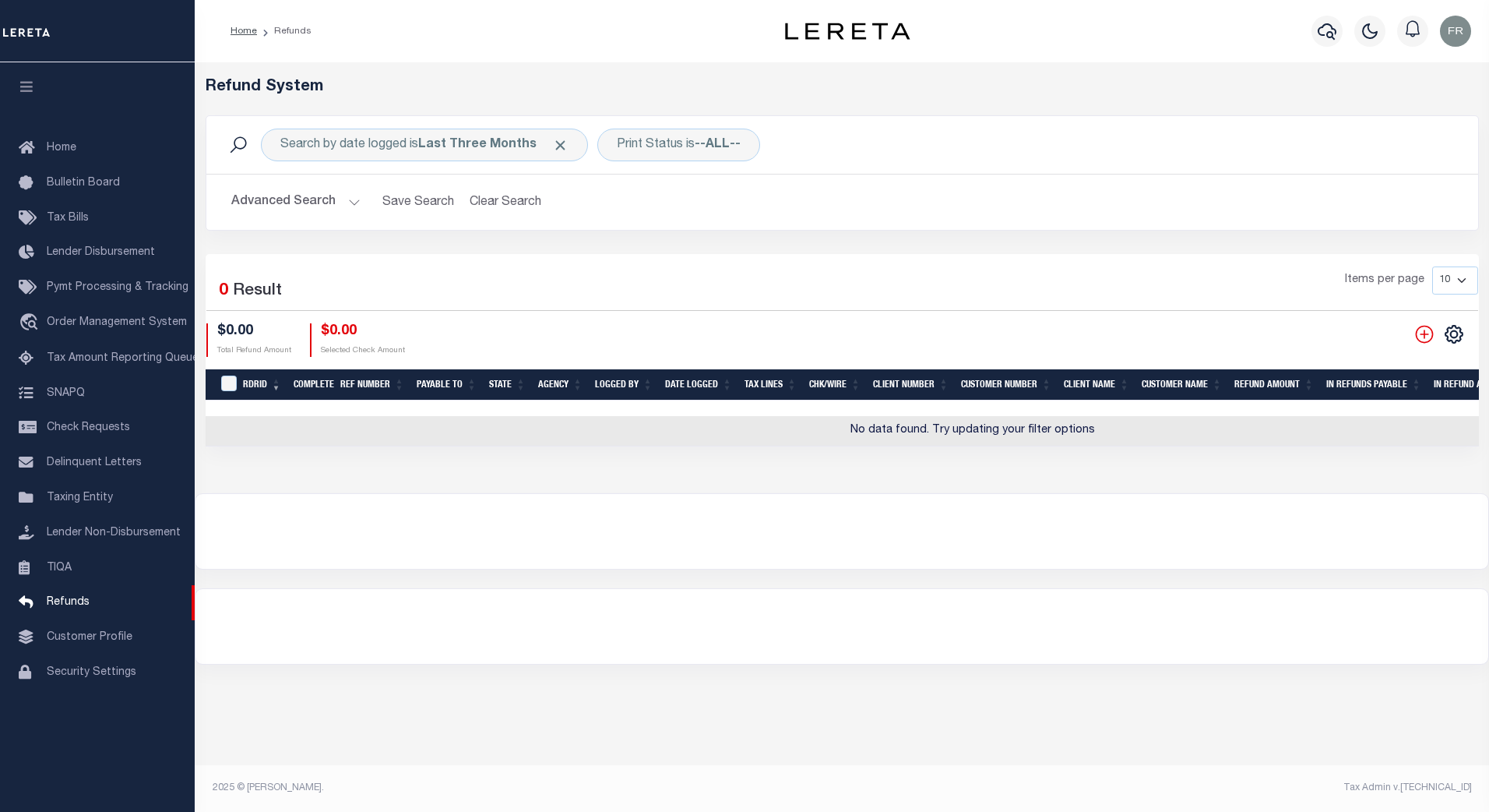
click at [348, 206] on button "Advanced Search" at bounding box center [296, 202] width 129 height 31
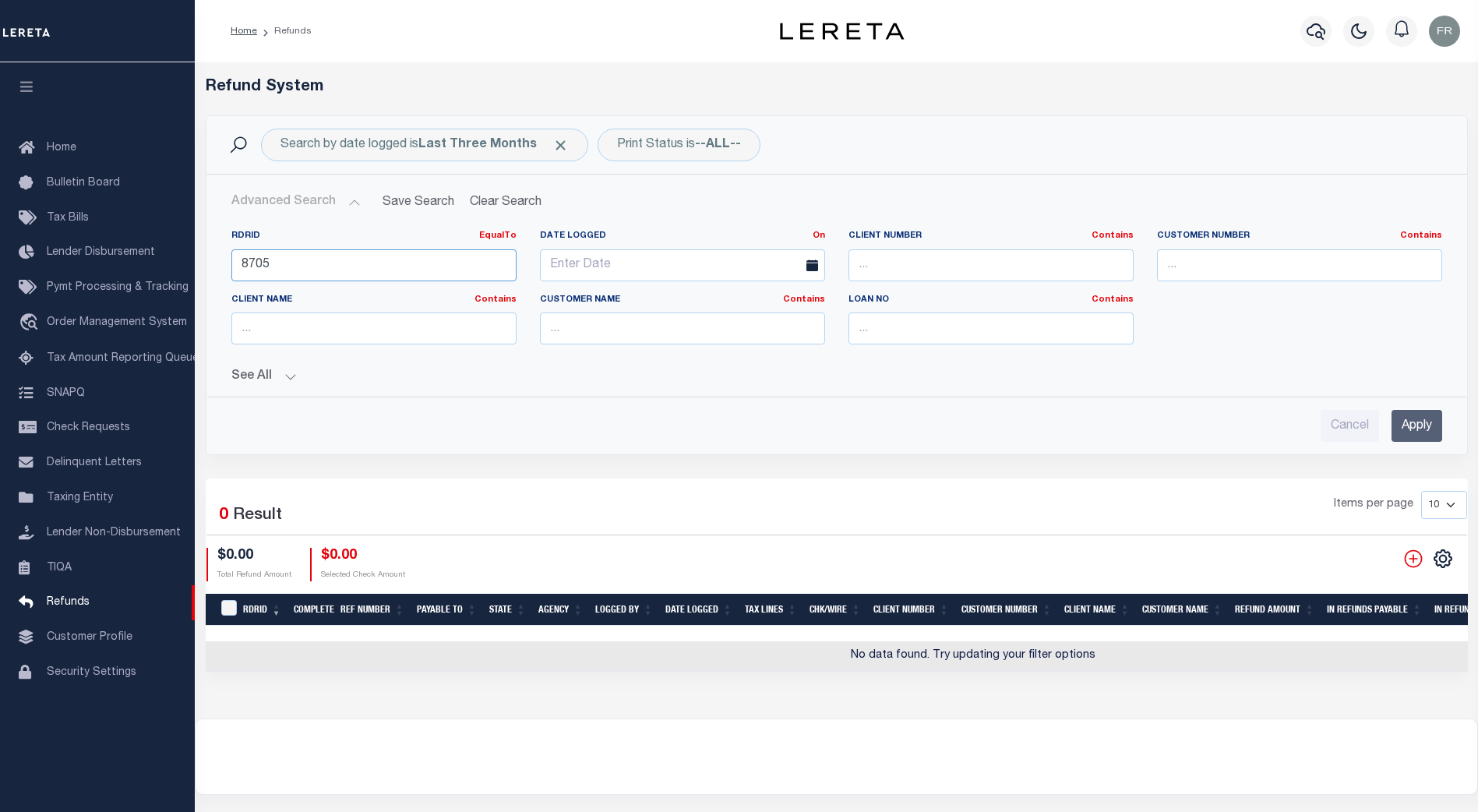
click at [298, 261] on input "8705" at bounding box center [374, 265] width 285 height 32
click at [288, 376] on button "See All" at bounding box center [836, 377] width 1211 height 15
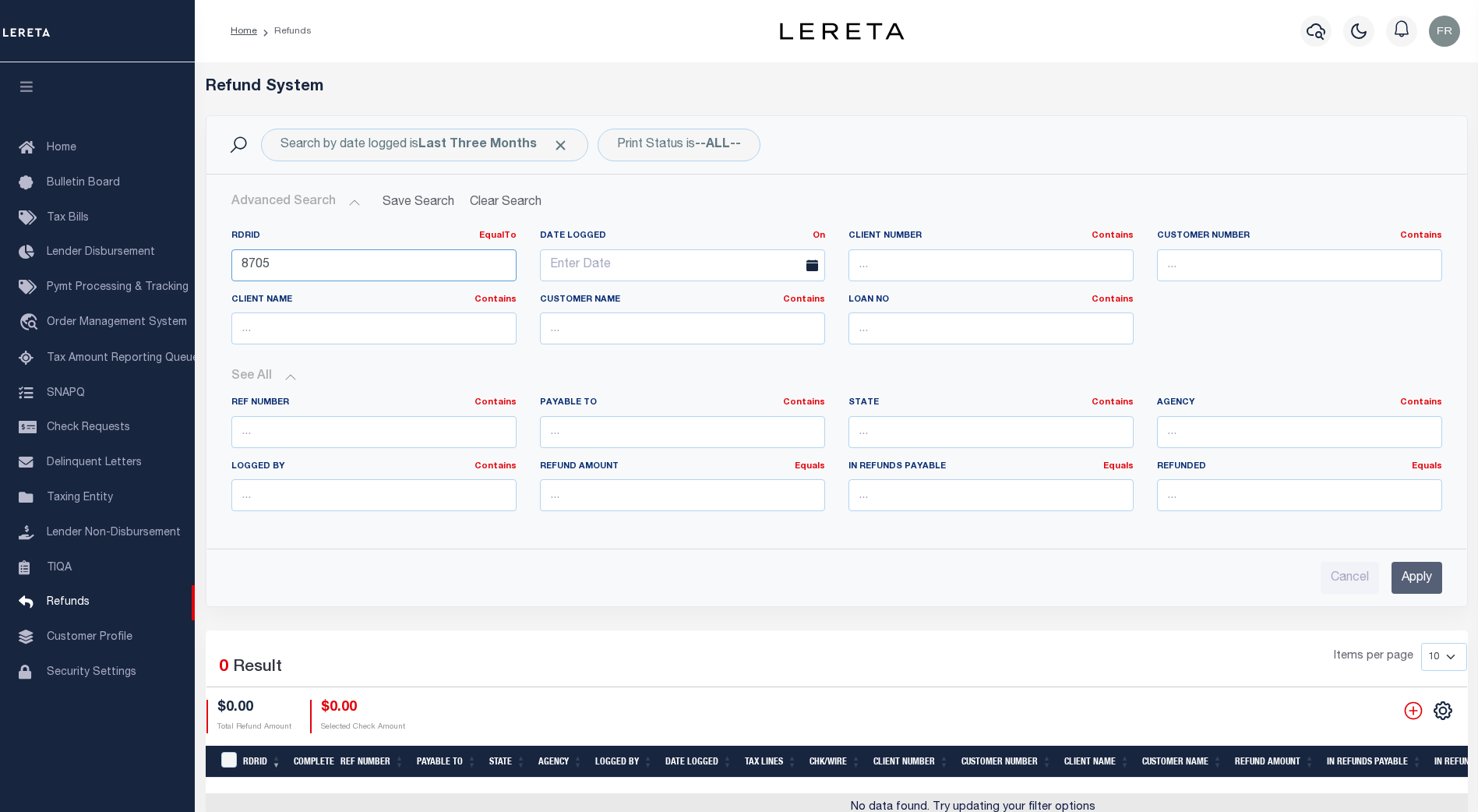
click at [277, 263] on input "8705" at bounding box center [374, 265] width 285 height 32
type input "8"
type input "7327"
click at [1419, 575] on input "Apply" at bounding box center [1417, 578] width 51 height 32
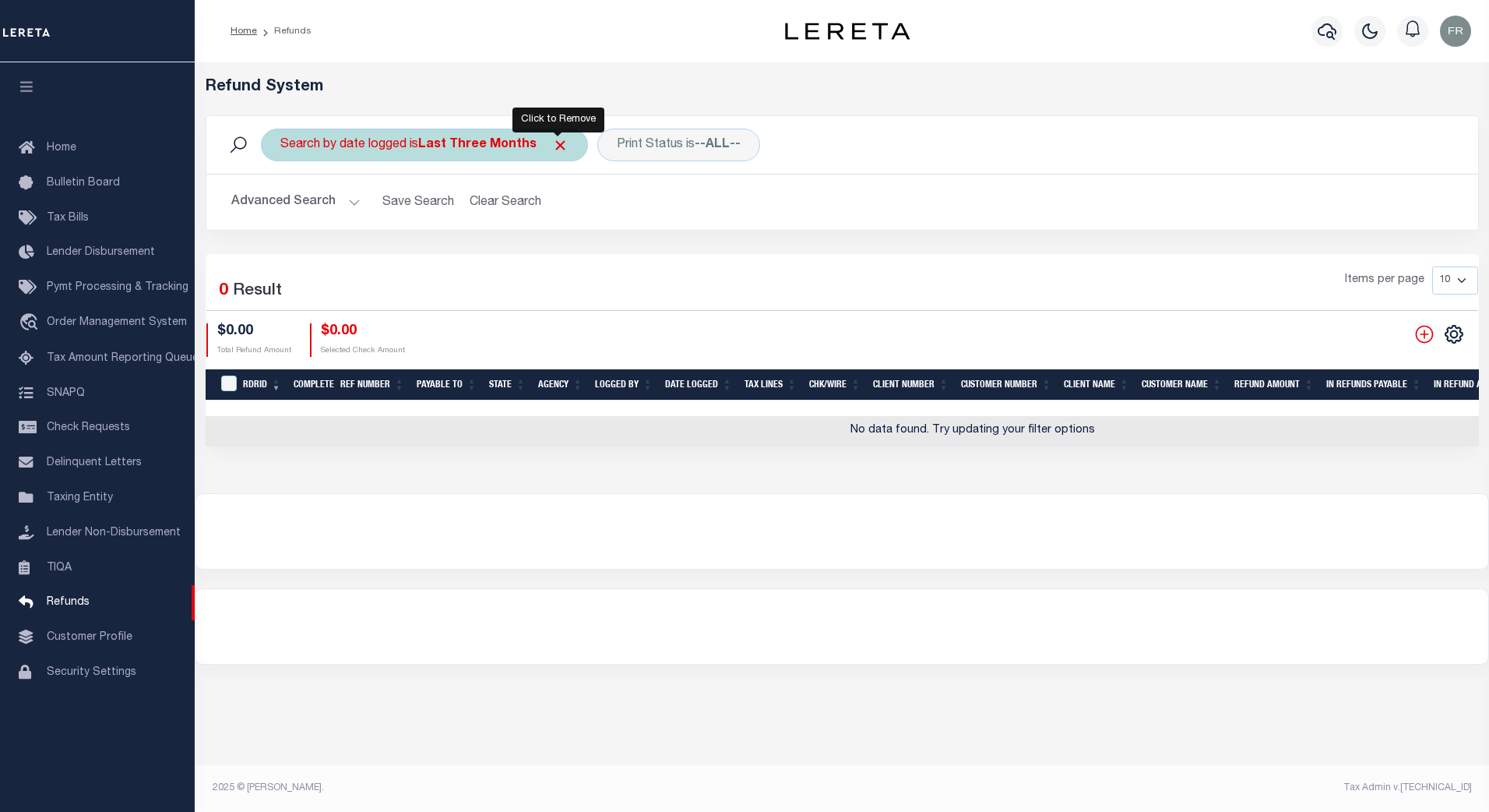
click at [559, 143] on span "Click to Remove" at bounding box center [561, 145] width 17 height 17
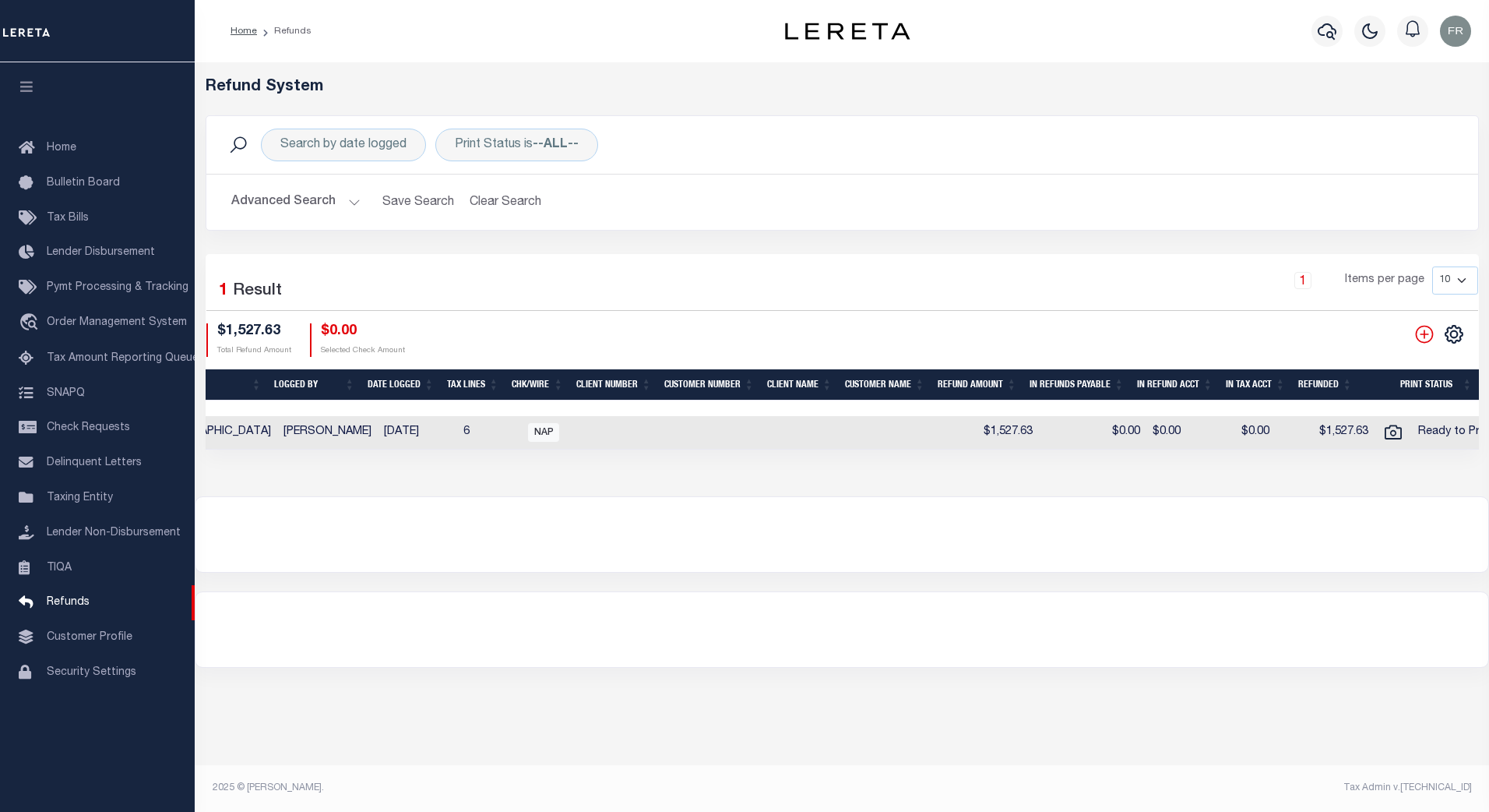
scroll to position [0, 365]
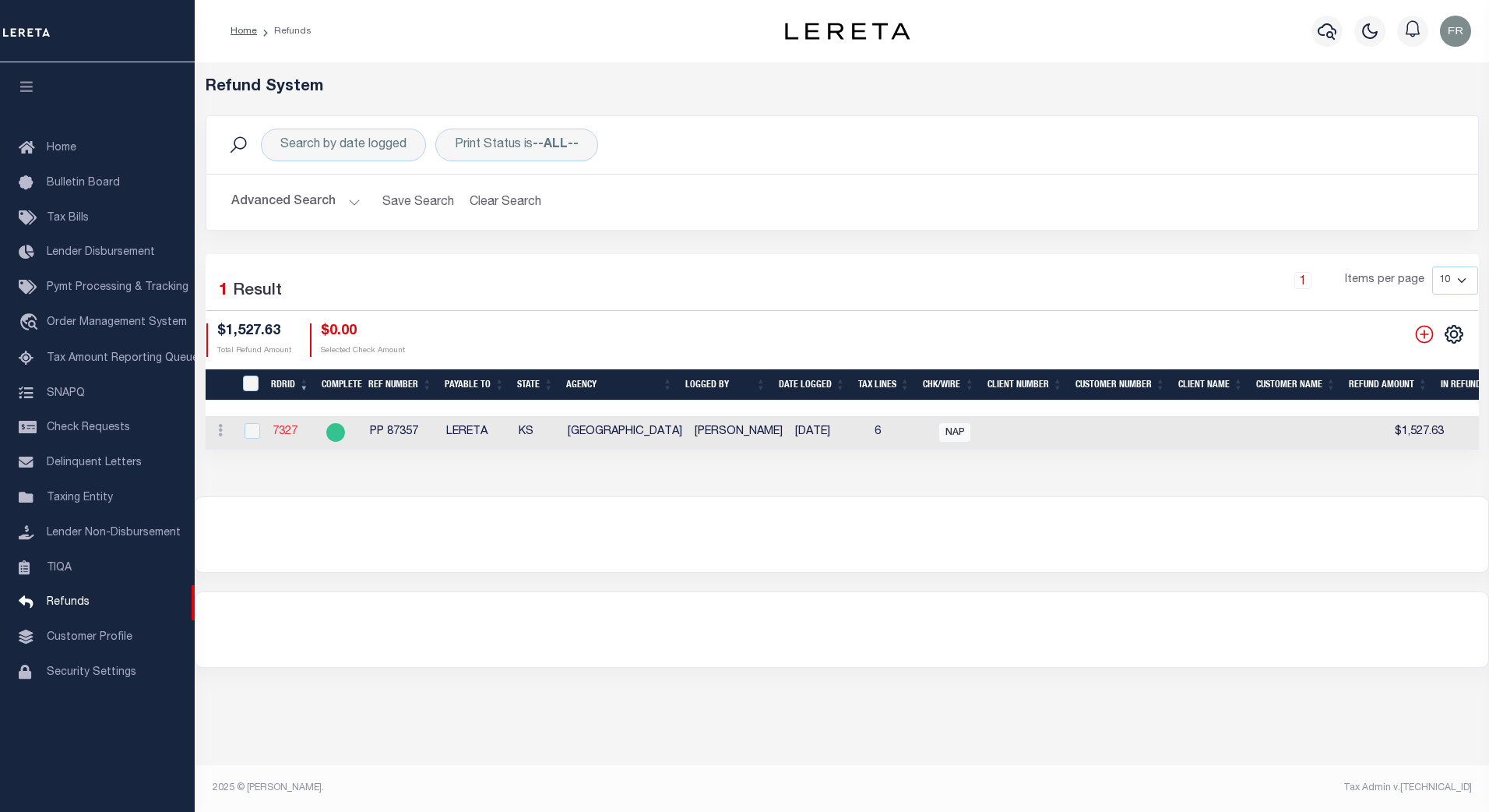
click at [281, 434] on link "7327" at bounding box center [285, 431] width 25 height 11
checkbox input "true"
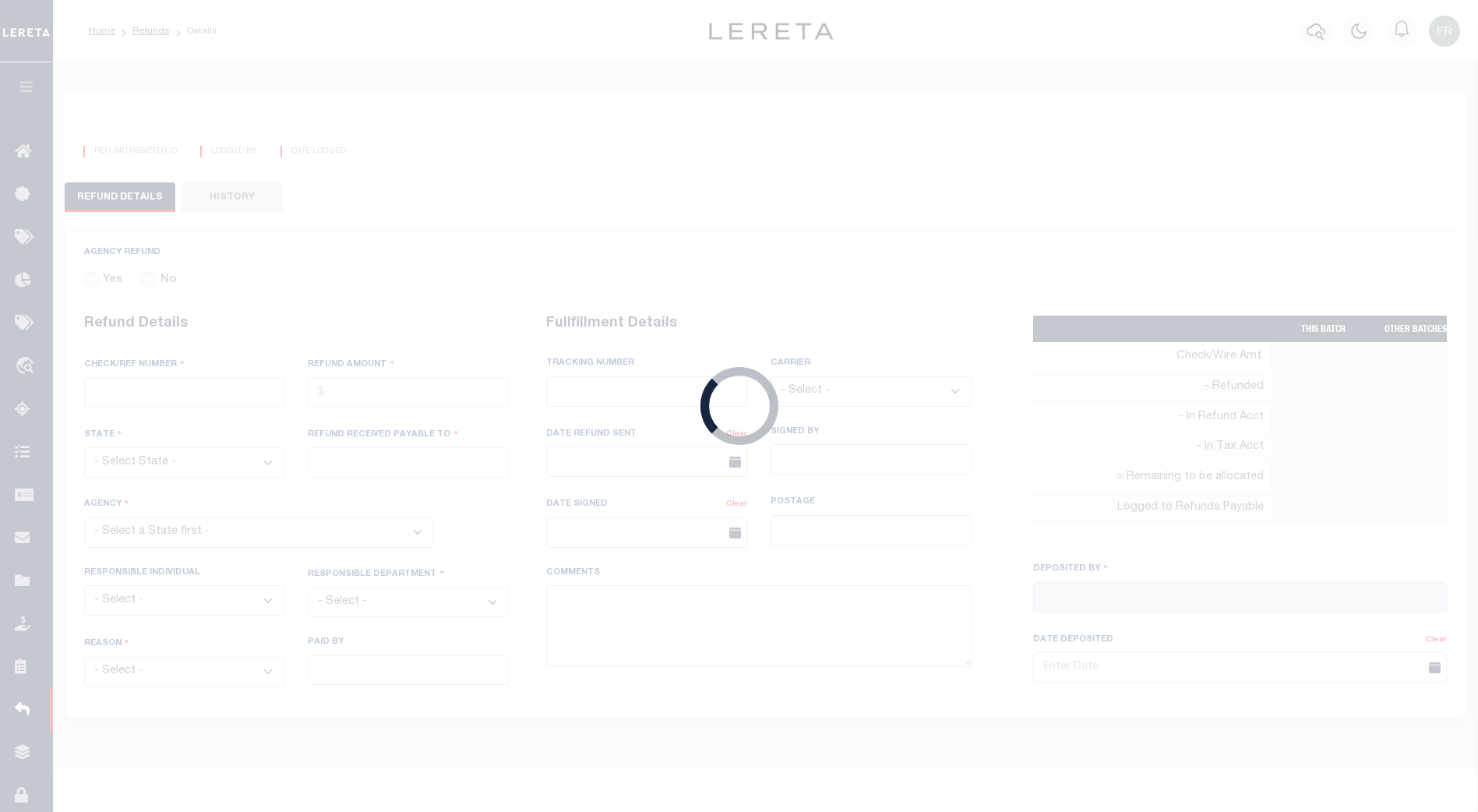
radio input "true"
type input "PP 87357"
type input "$1,527.63"
select select "KS"
type input "LERETA"
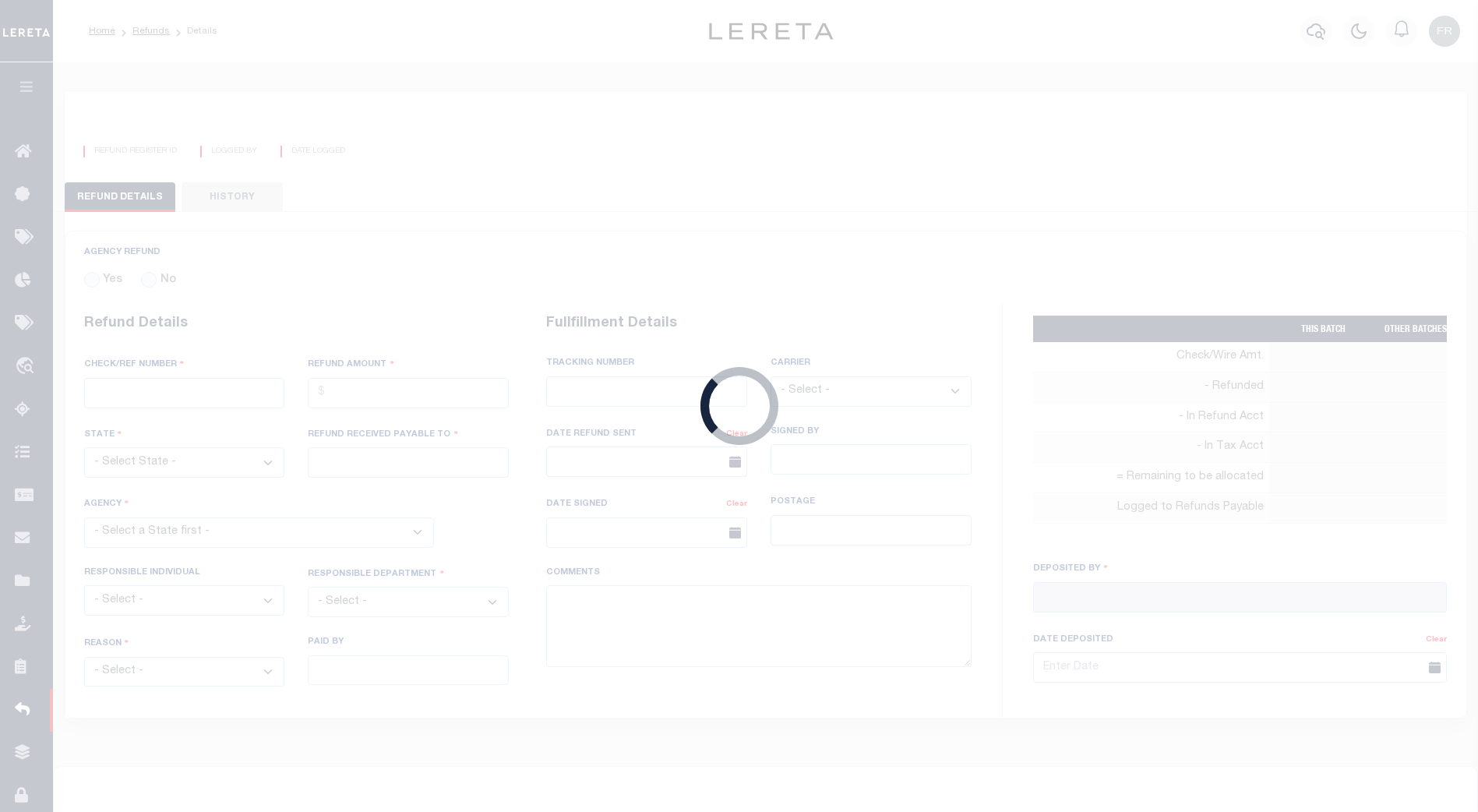
select select
select select "[PERSON_NAME]"
select select "OTH"
select select "OVP"
type textarea "THIS IS FROM THE RFR REPORT"
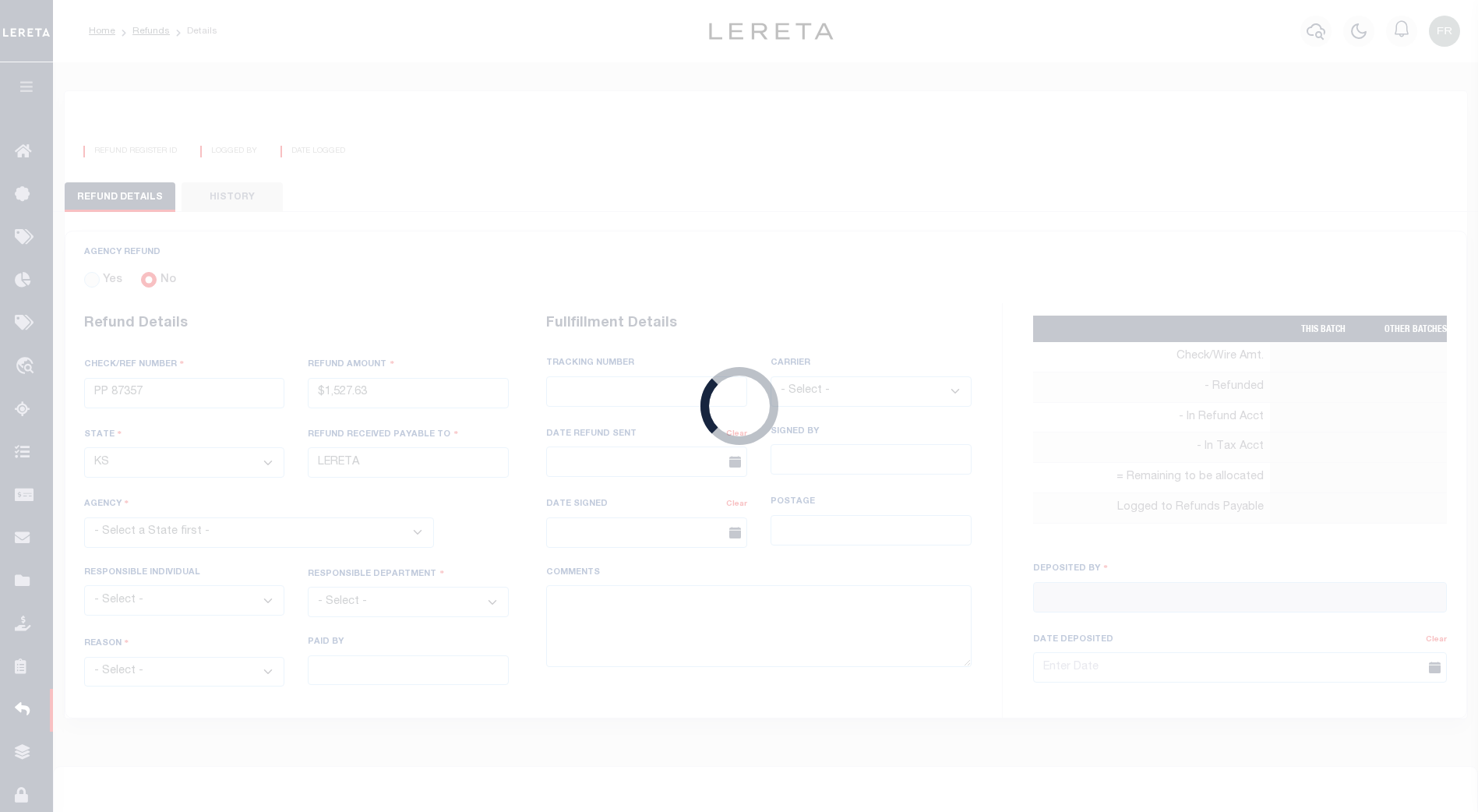
type input "[PERSON_NAME]"
type input "[DATE]"
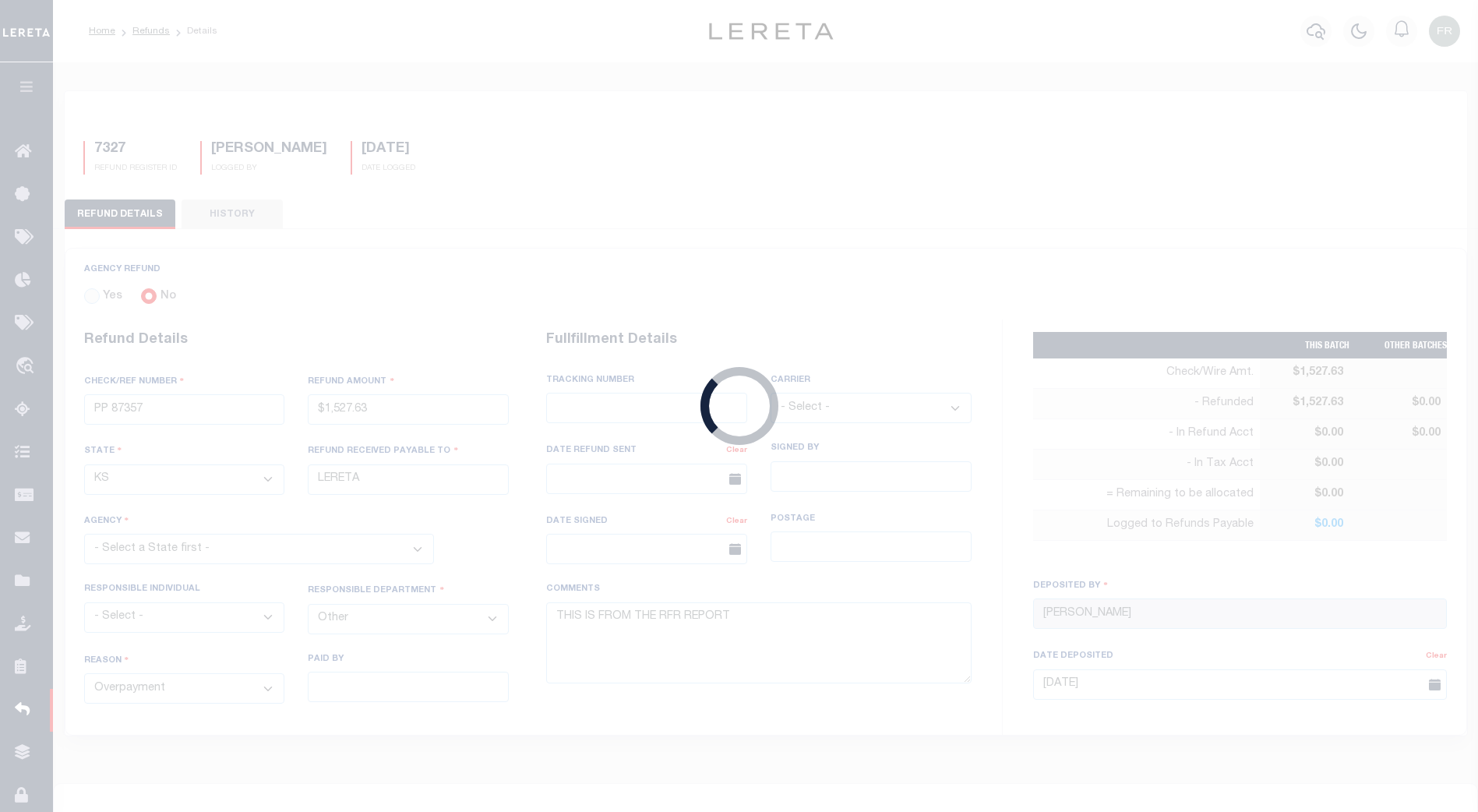
select select "2017300000"
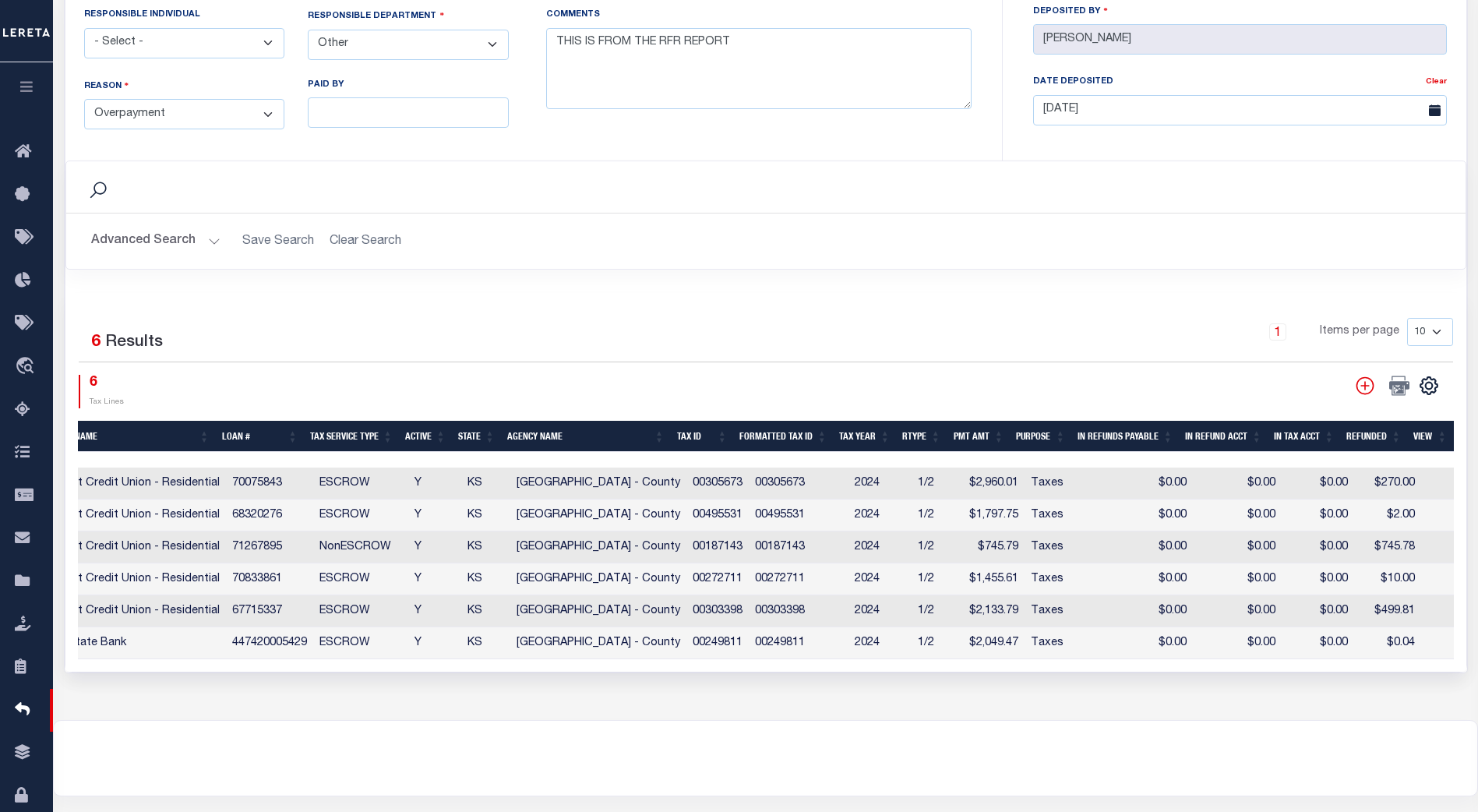
drag, startPoint x: 741, startPoint y: 666, endPoint x: 550, endPoint y: 668, distance: 191.0
click at [550, 668] on div "Selected 6 Results 1 Items per page 10 25 50 100 6 Tax Lines" at bounding box center [766, 481] width 1401 height 379
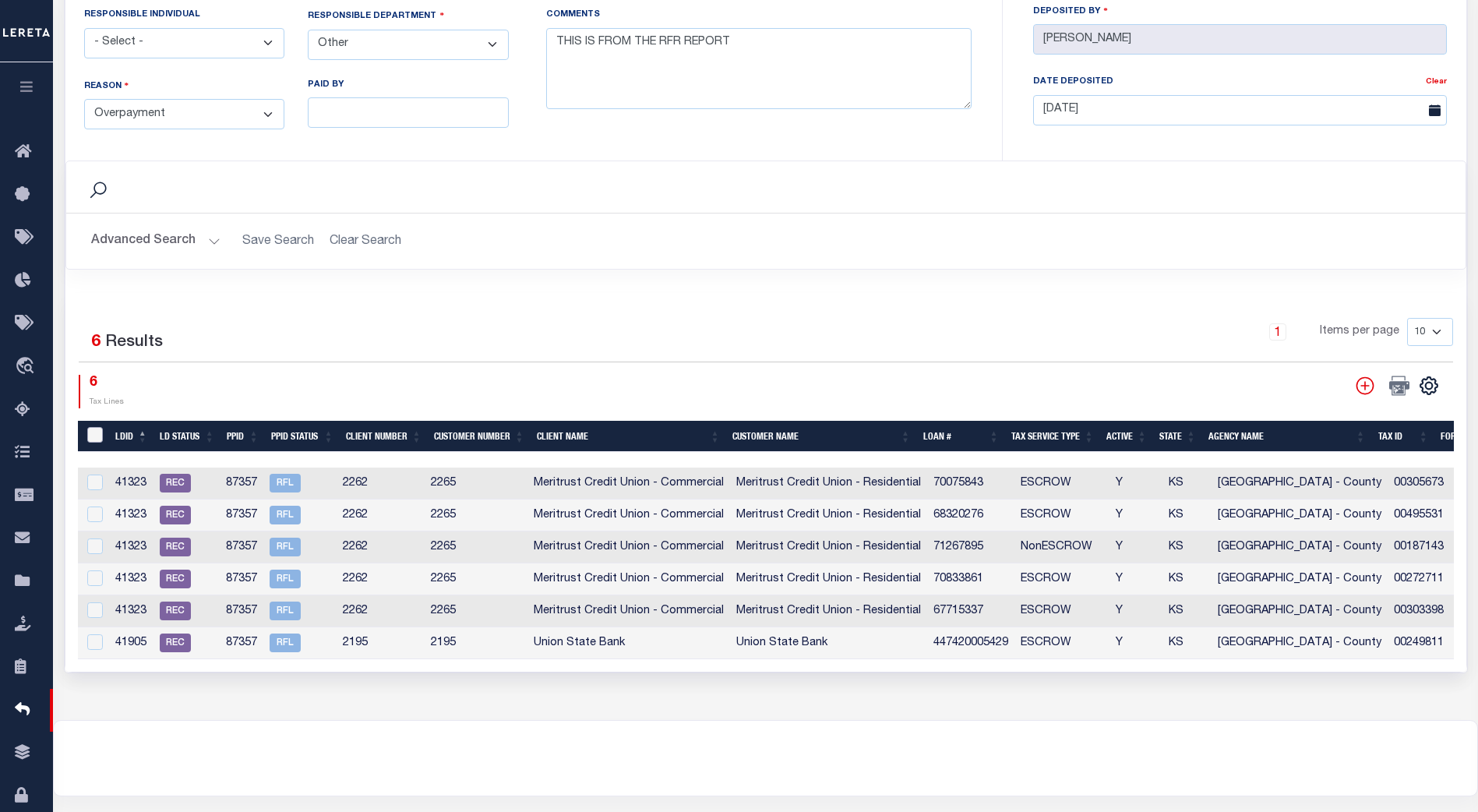
click at [91, 429] on input "LDBatchId" at bounding box center [94, 434] width 16 height 16
checkbox input "true"
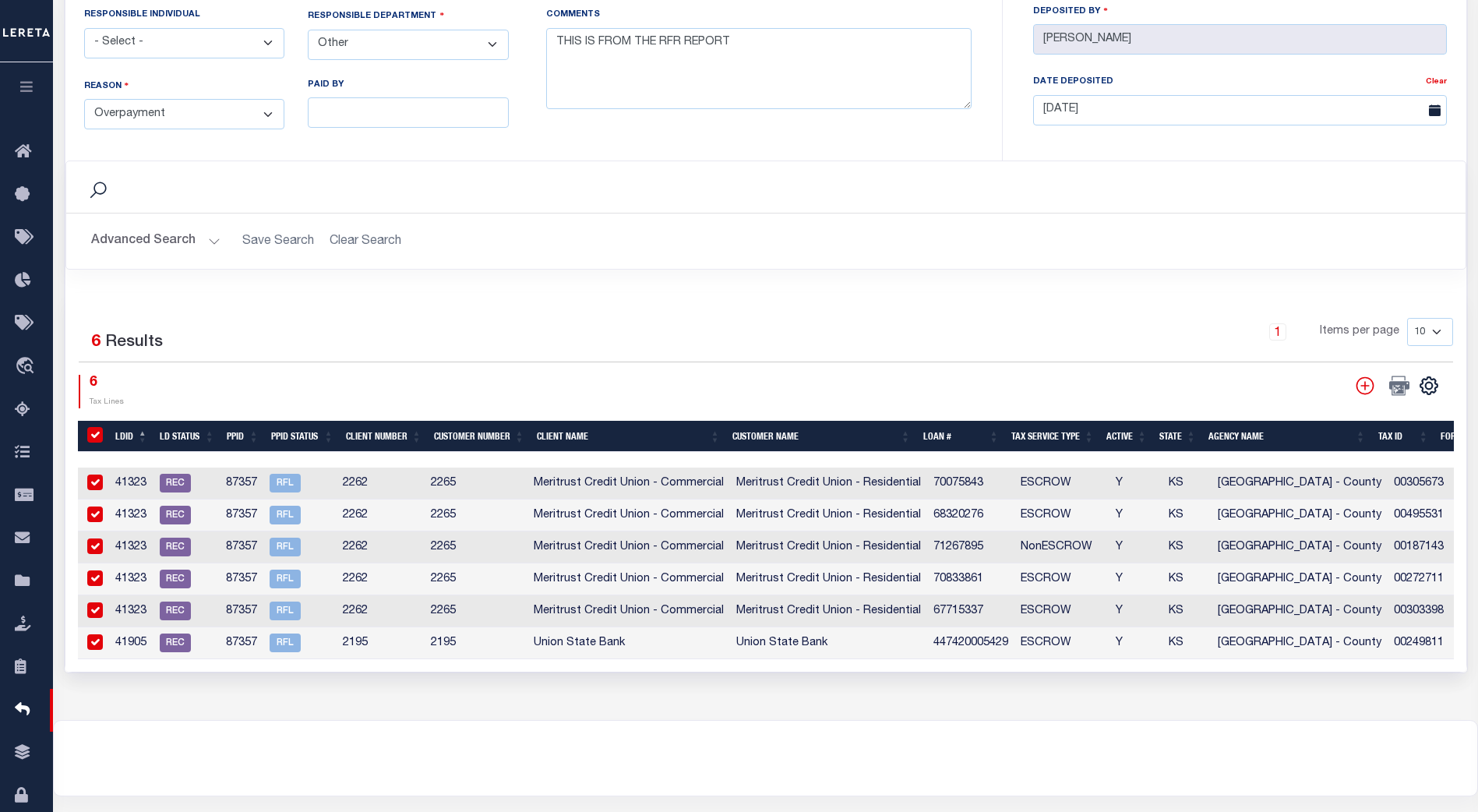
checkbox input "true"
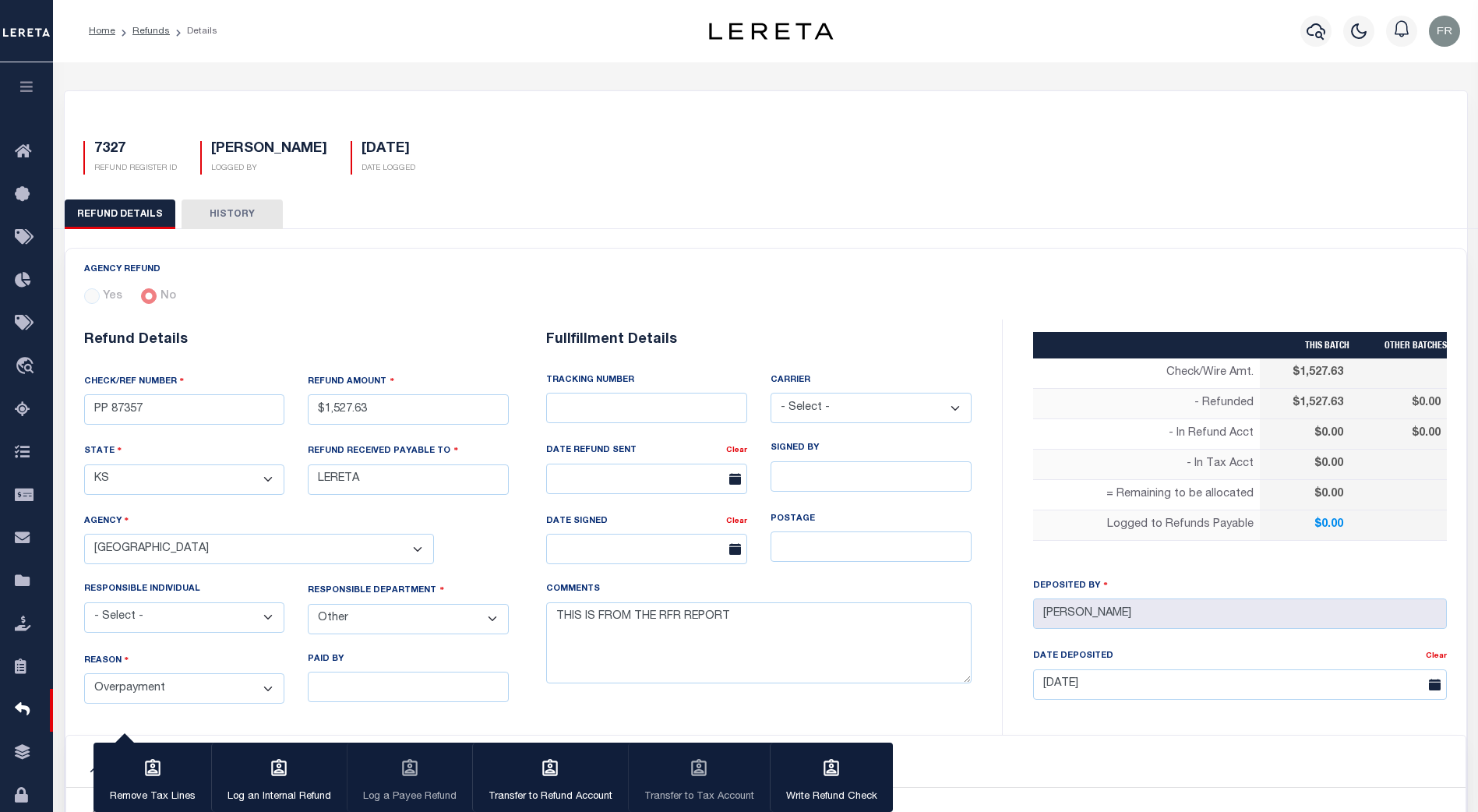
click at [225, 212] on button "HISTORY" at bounding box center [232, 215] width 101 height 30
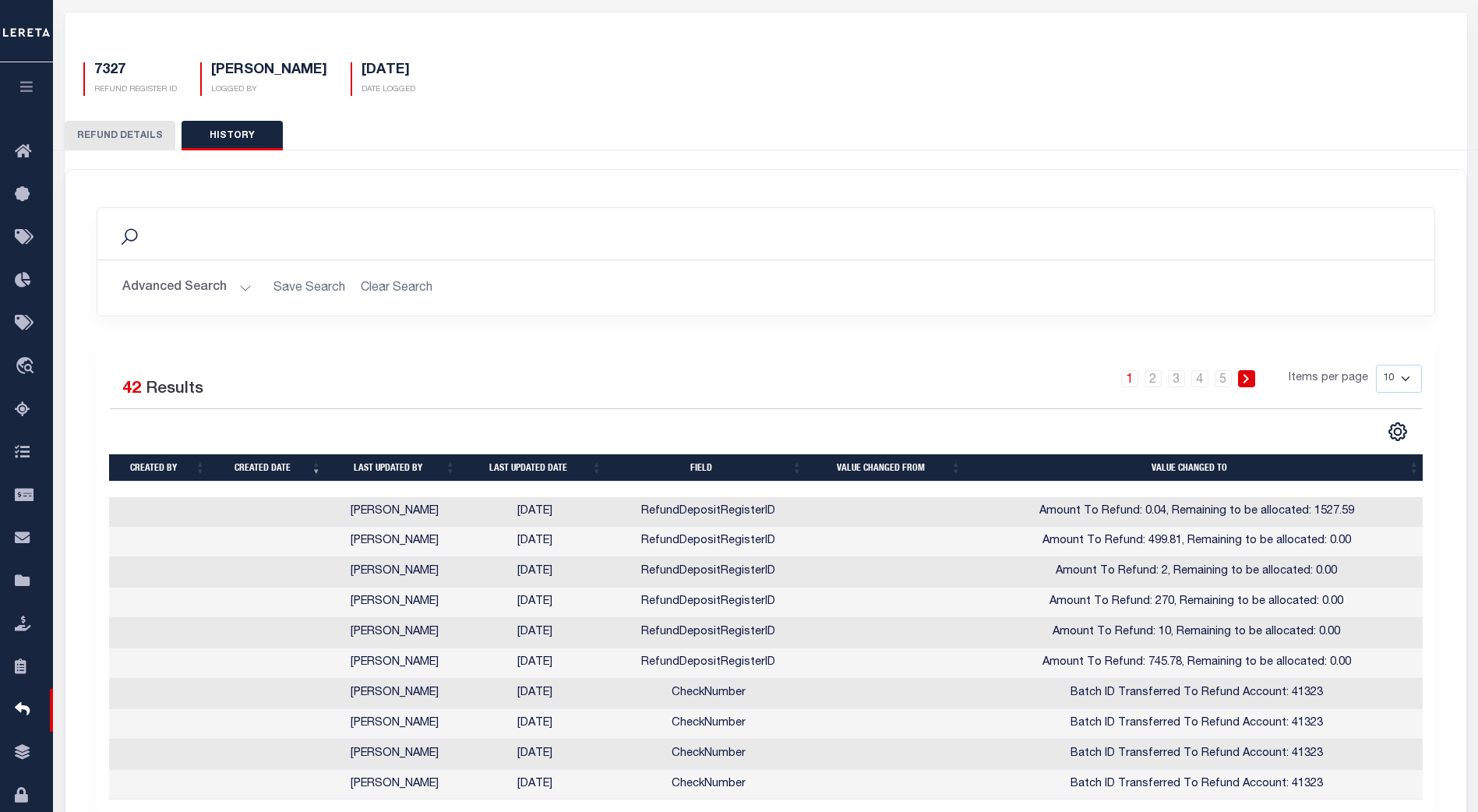
scroll to position [78, 0]
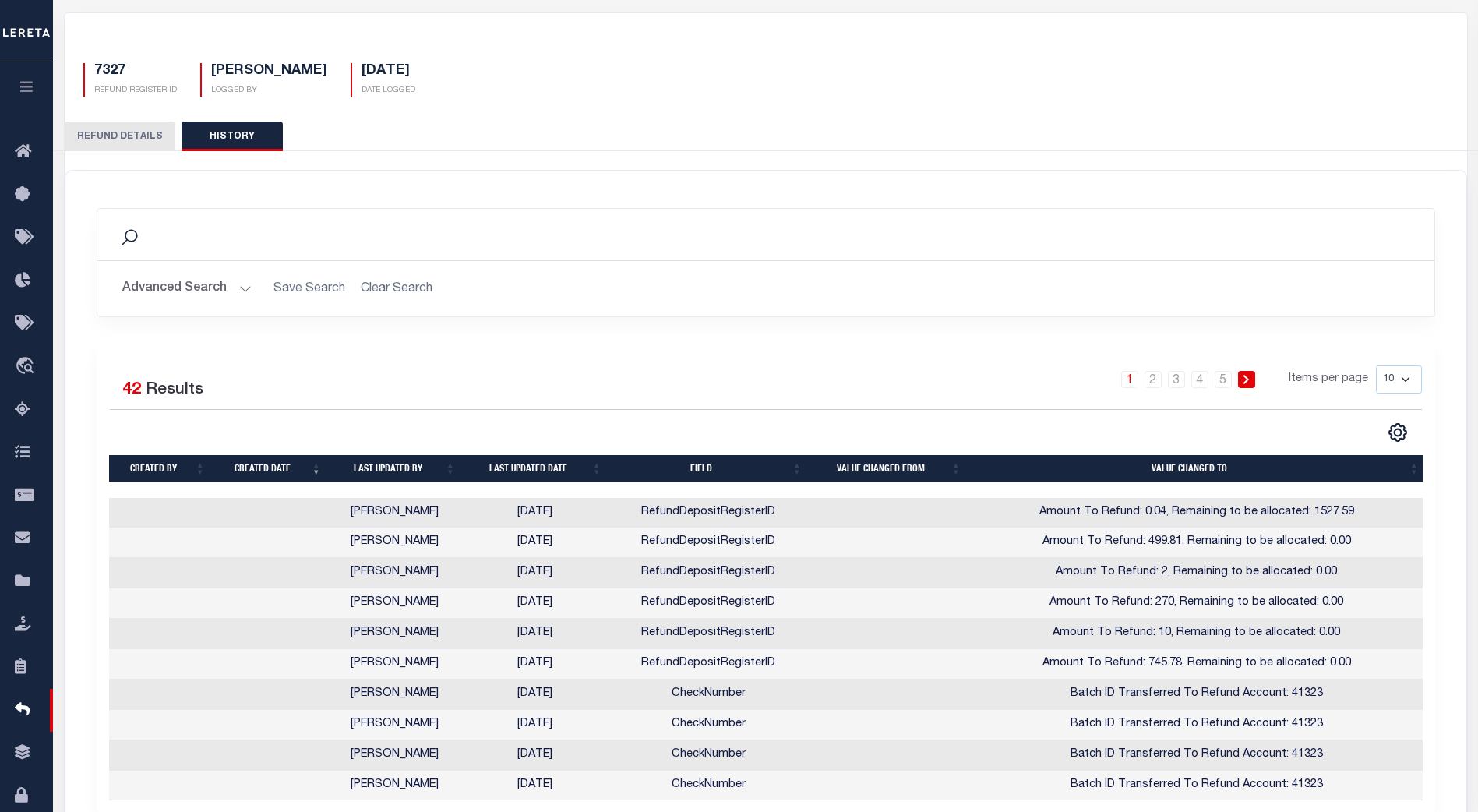
click at [125, 138] on button "REFUND DETAILS" at bounding box center [119, 137] width 110 height 30
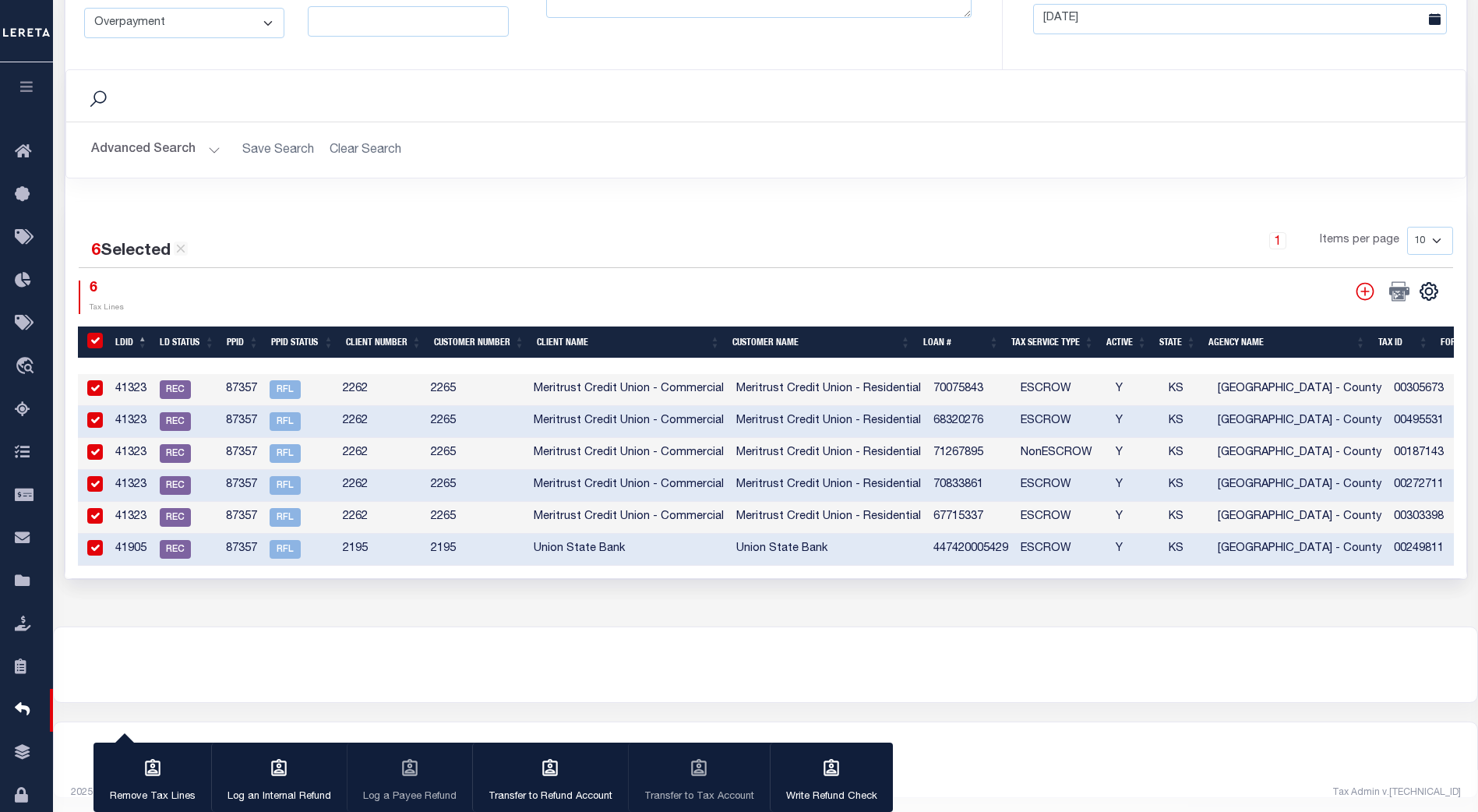
scroll to position [675, 0]
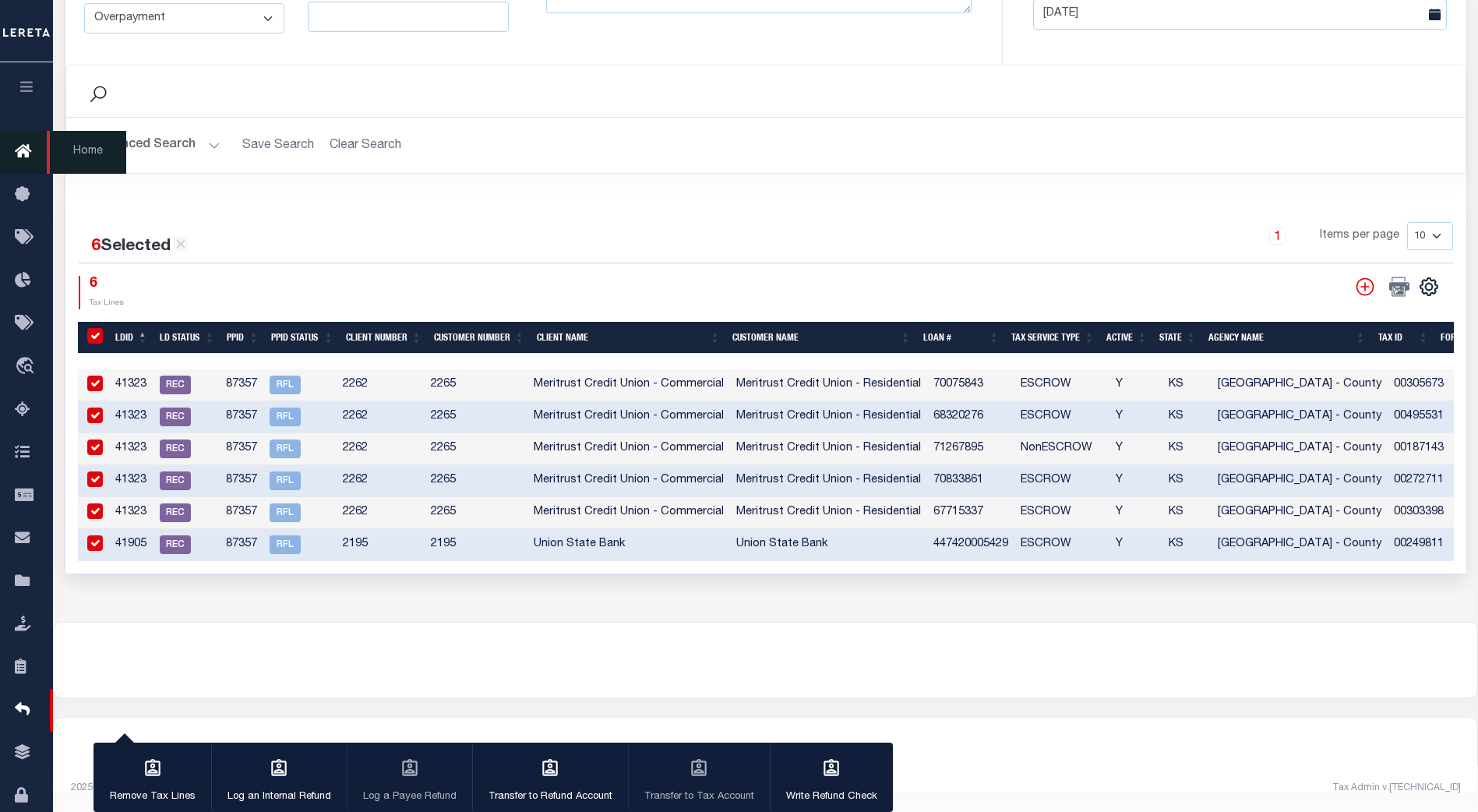
click at [25, 150] on icon at bounding box center [27, 152] width 25 height 20
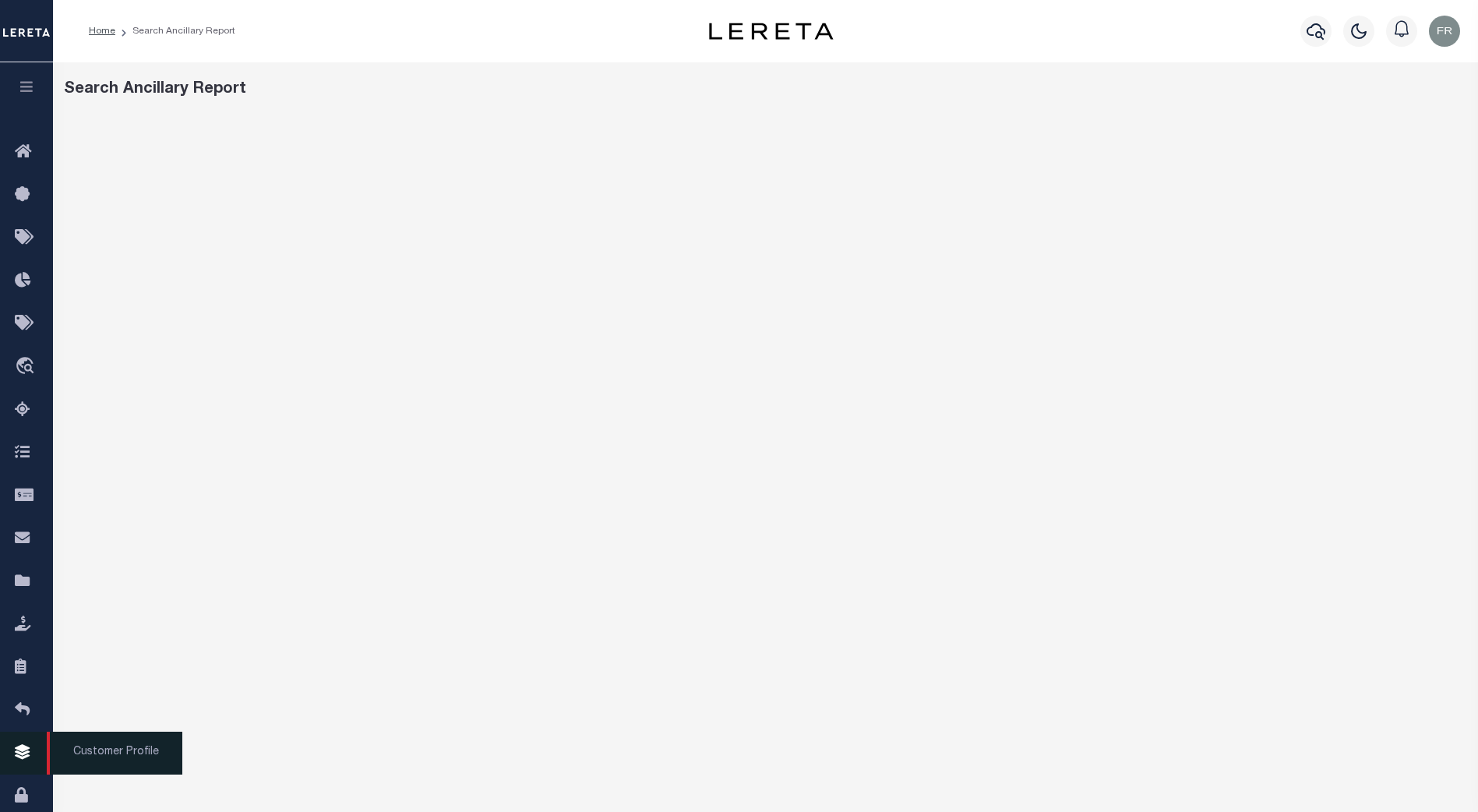
click at [26, 762] on icon at bounding box center [27, 753] width 25 height 20
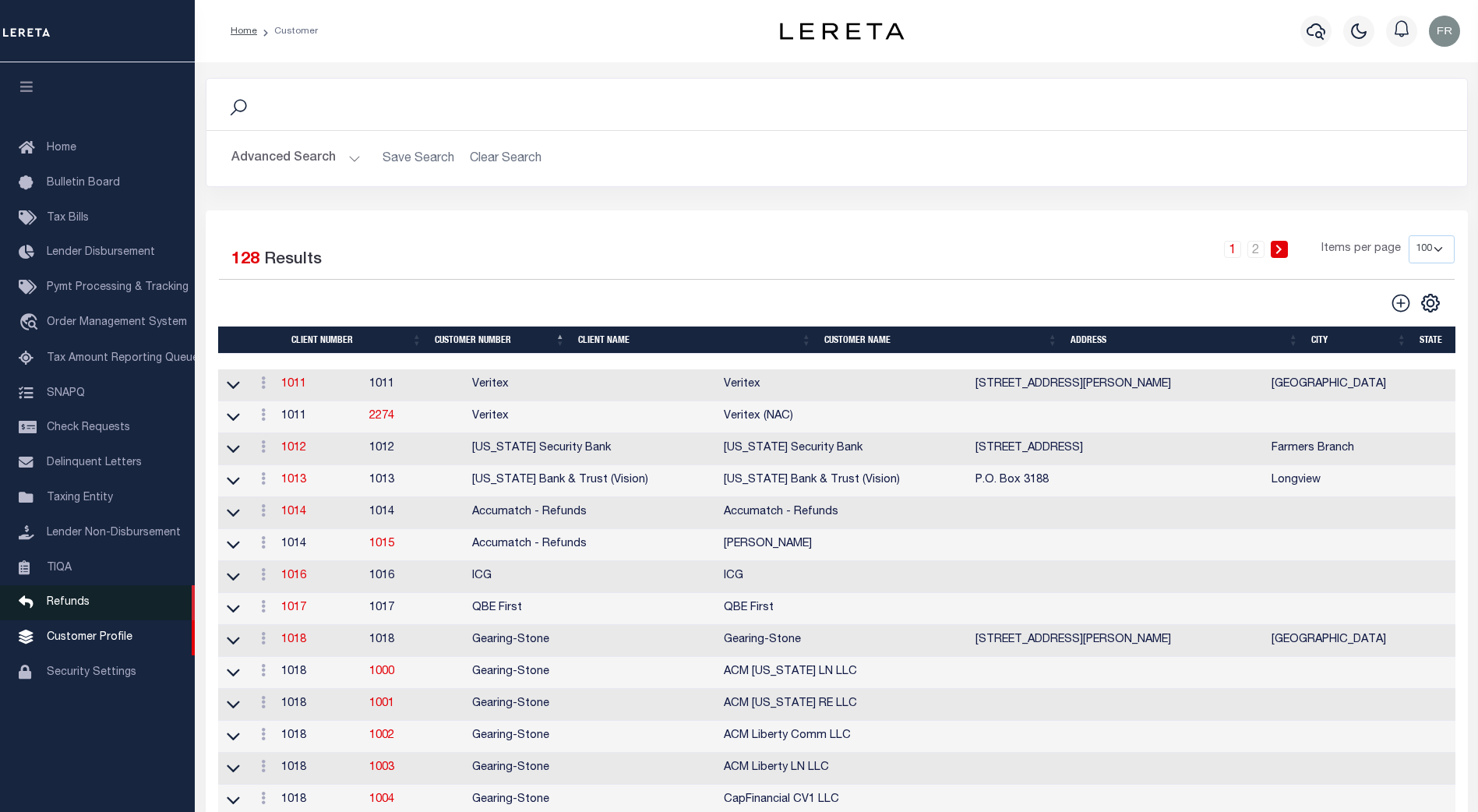
click at [71, 607] on span "Refunds" at bounding box center [68, 602] width 43 height 11
